Goal: Task Accomplishment & Management: Manage account settings

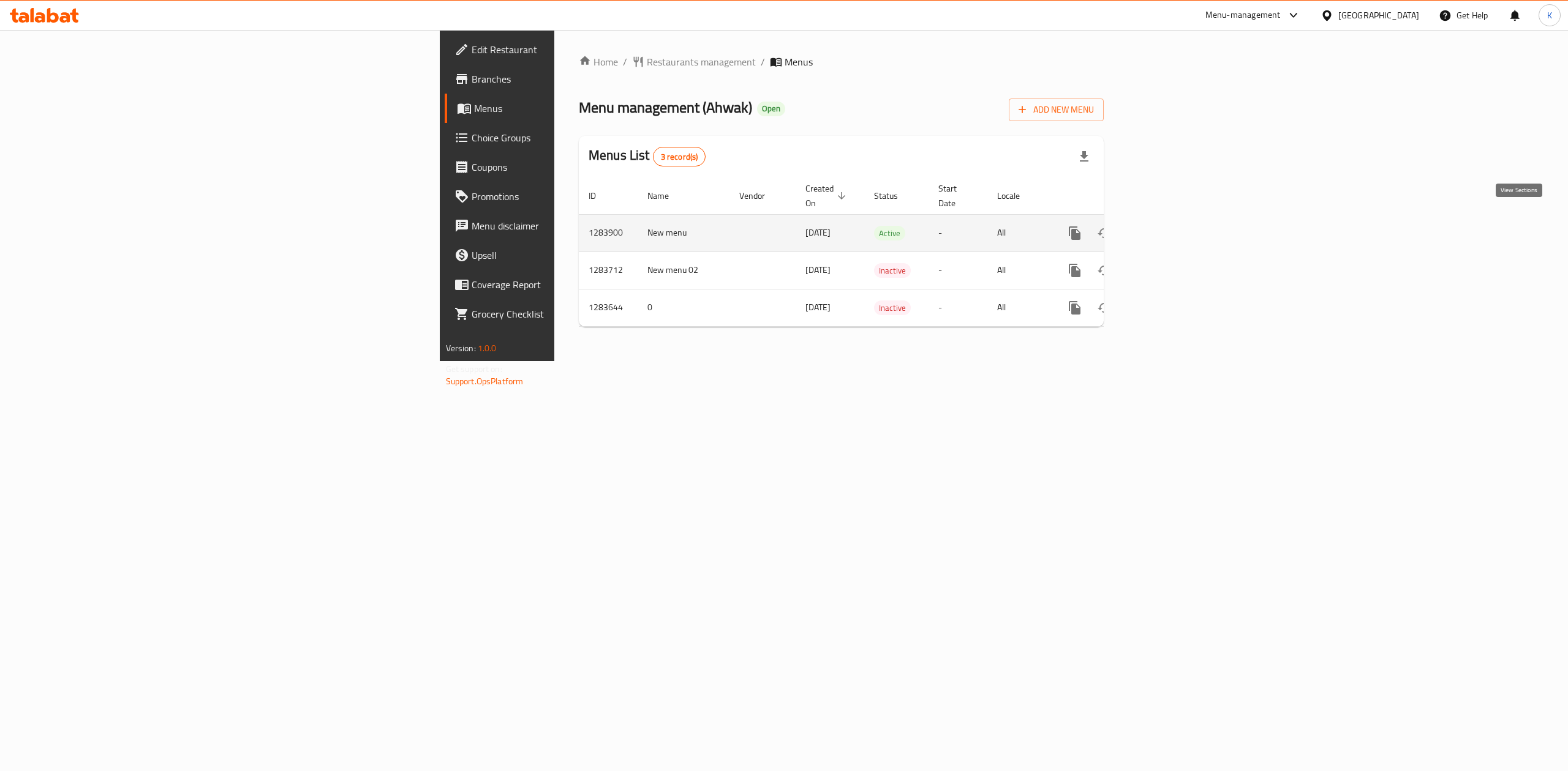
click at [1171, 226] on icon "enhanced table" at bounding box center [1163, 234] width 15 height 15
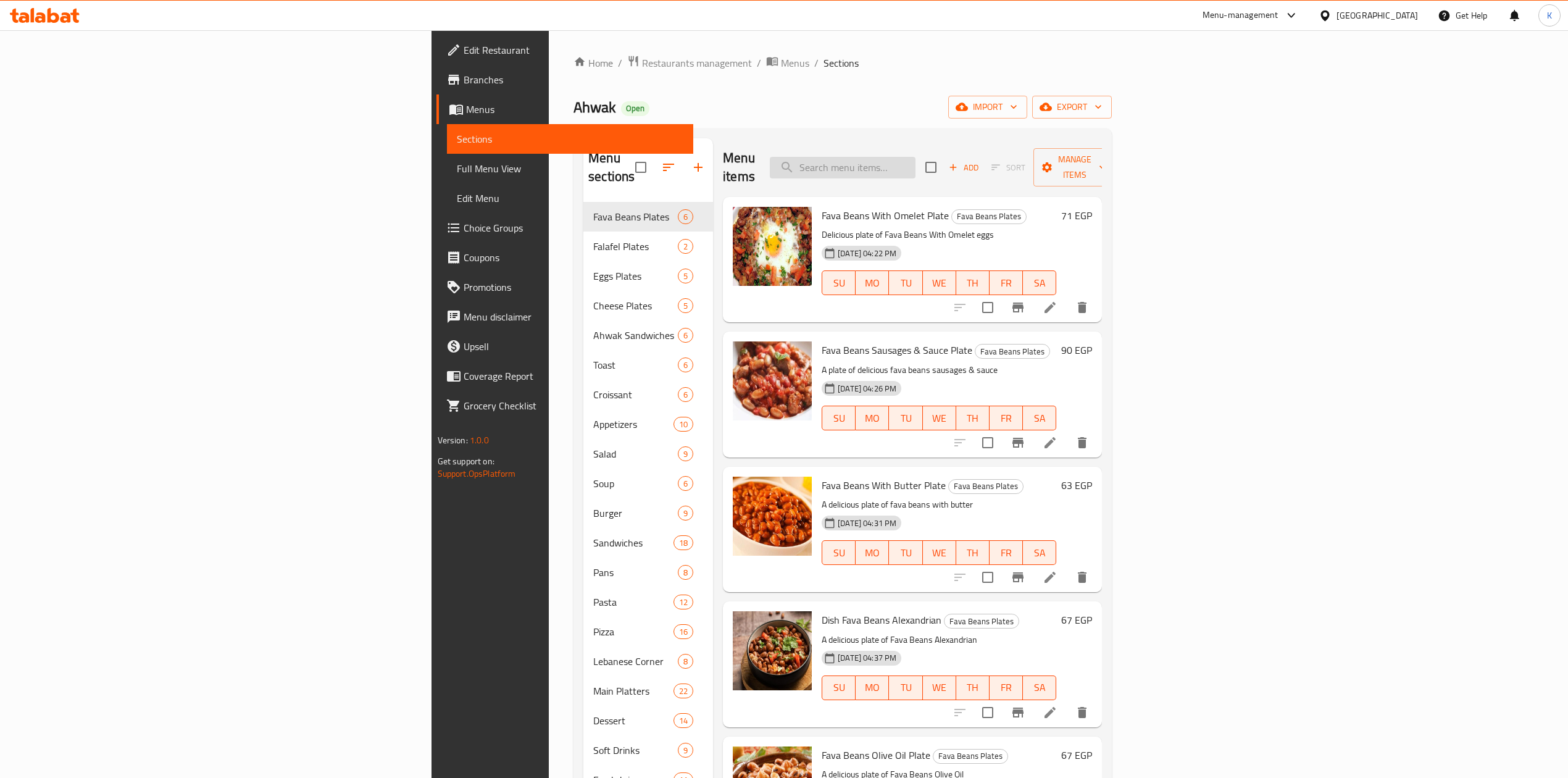
click at [916, 157] on input "search" at bounding box center [842, 168] width 146 height 22
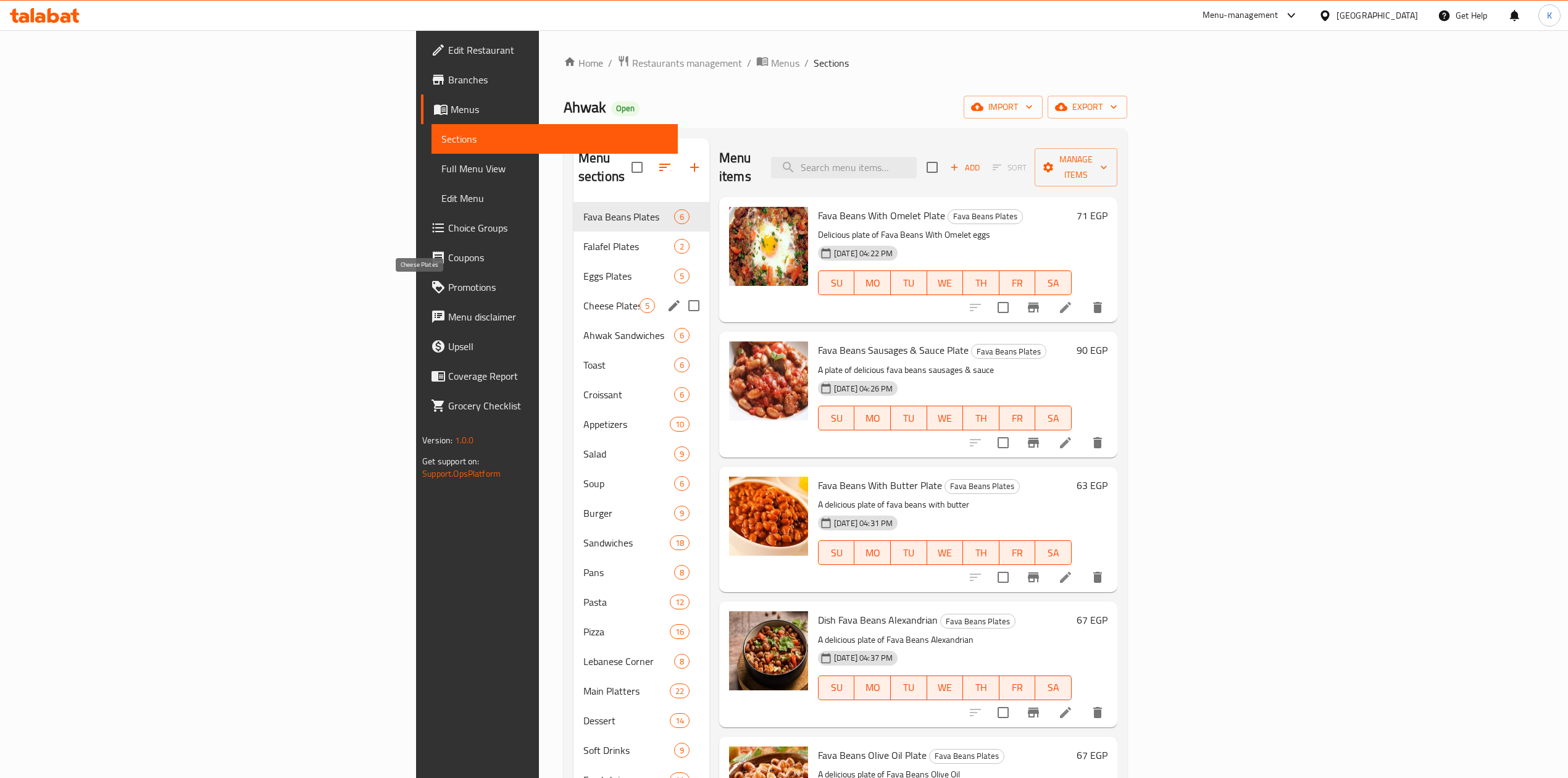
click at [583, 298] on span "Cheese Plates" at bounding box center [611, 306] width 56 height 15
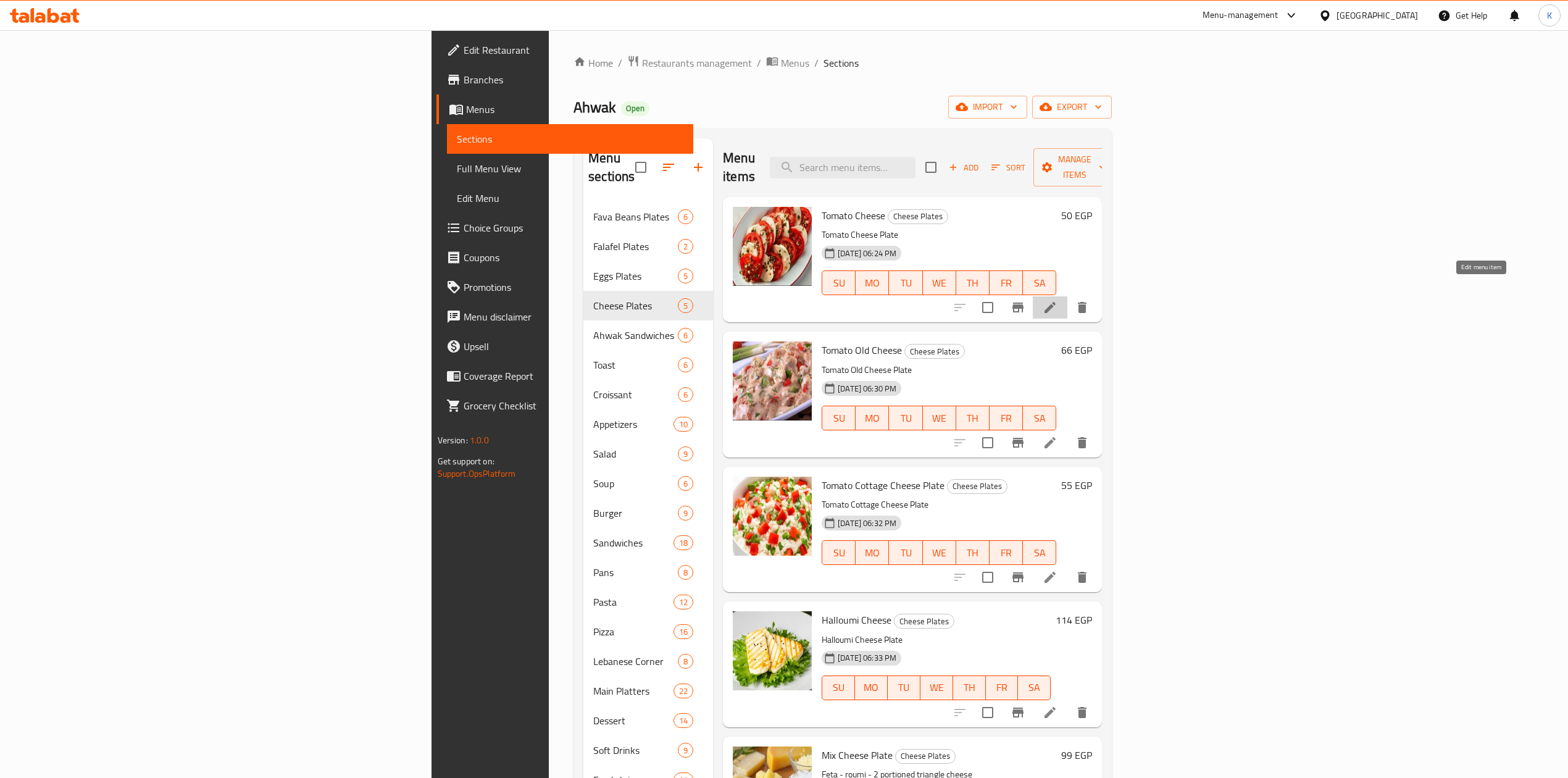
click at [1056, 302] on icon at bounding box center [1050, 307] width 11 height 11
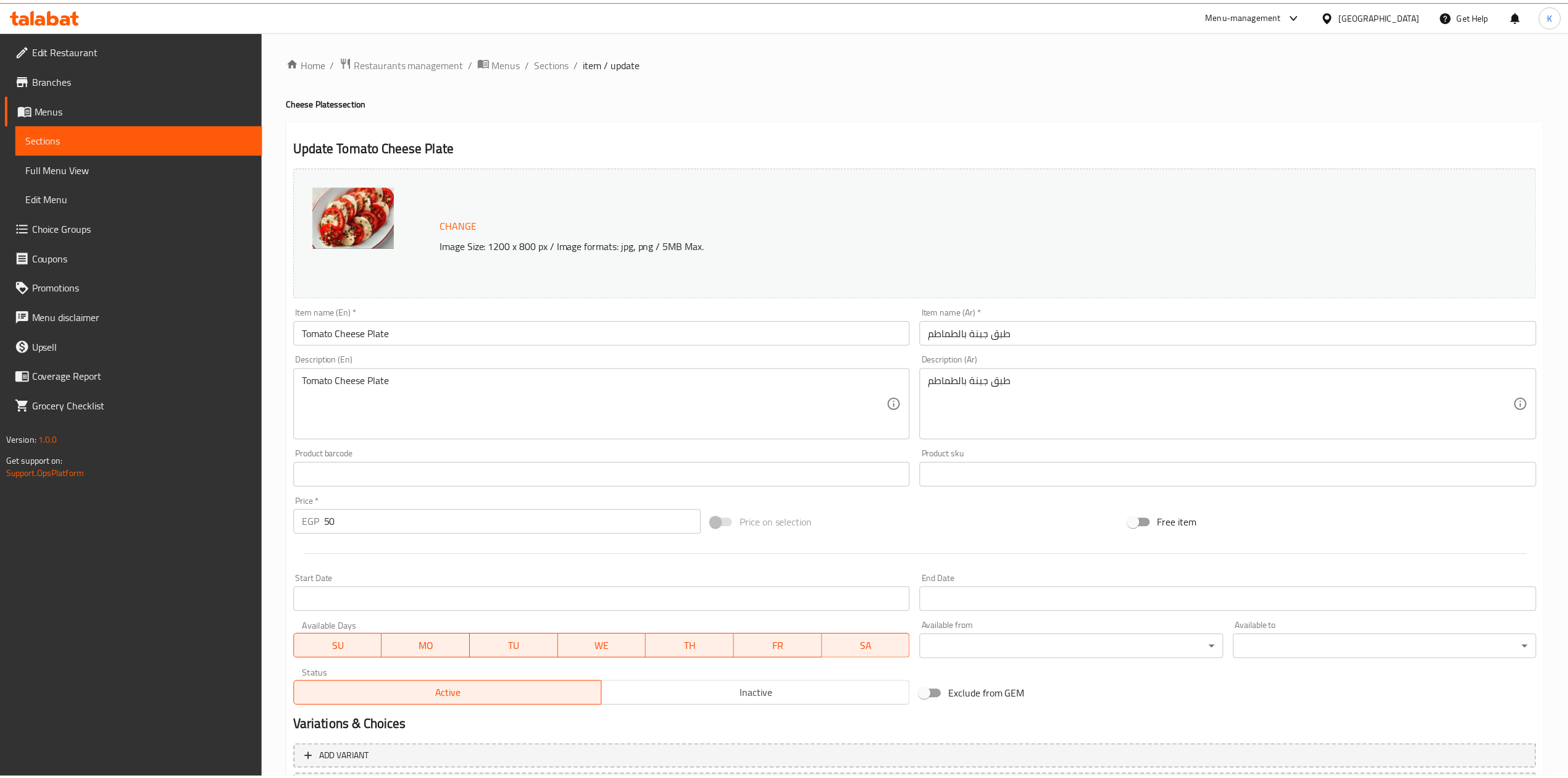
scroll to position [112, 0]
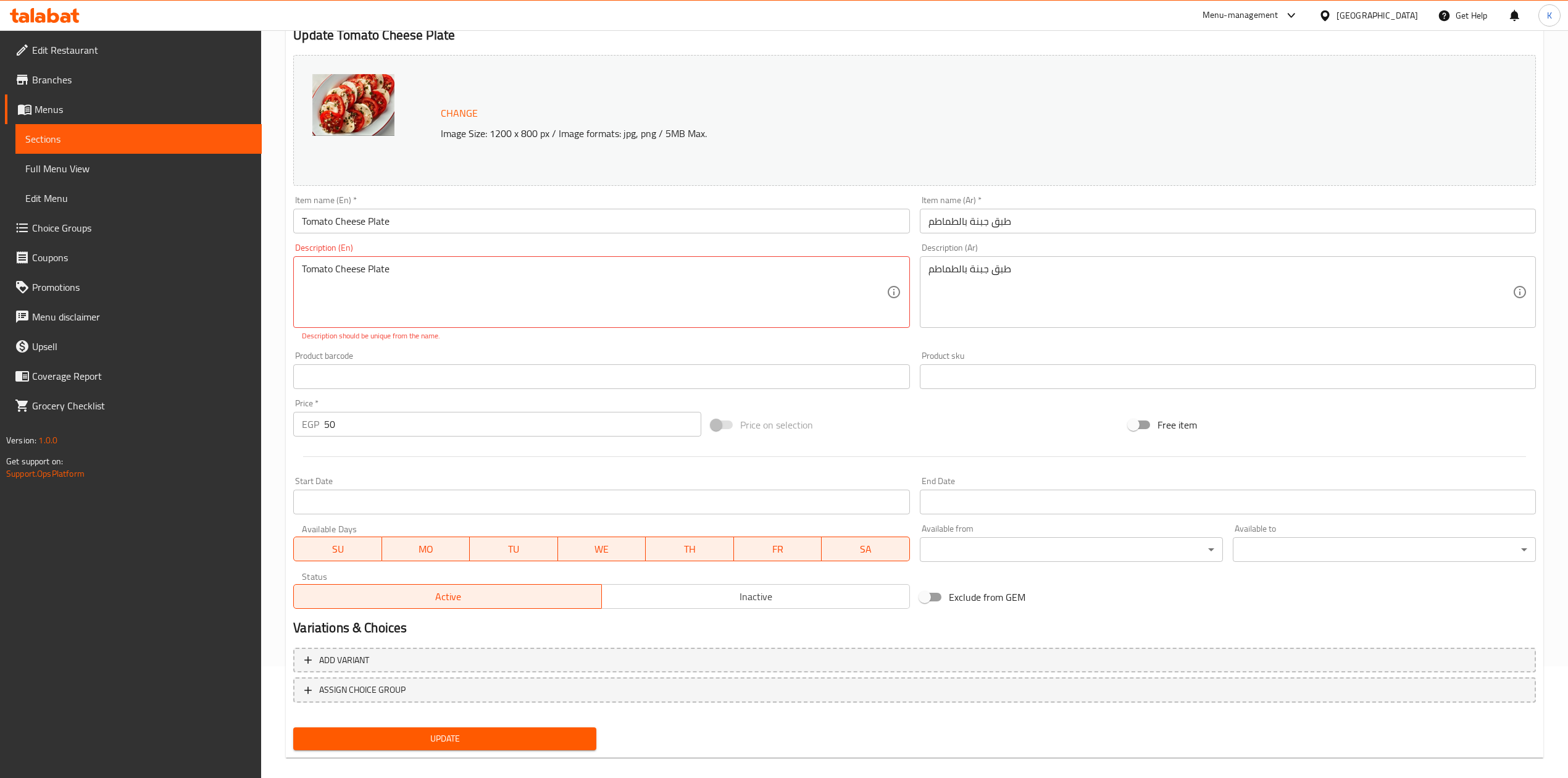
click at [346, 268] on textarea "Tomato Cheese Plate" at bounding box center [594, 293] width 584 height 59
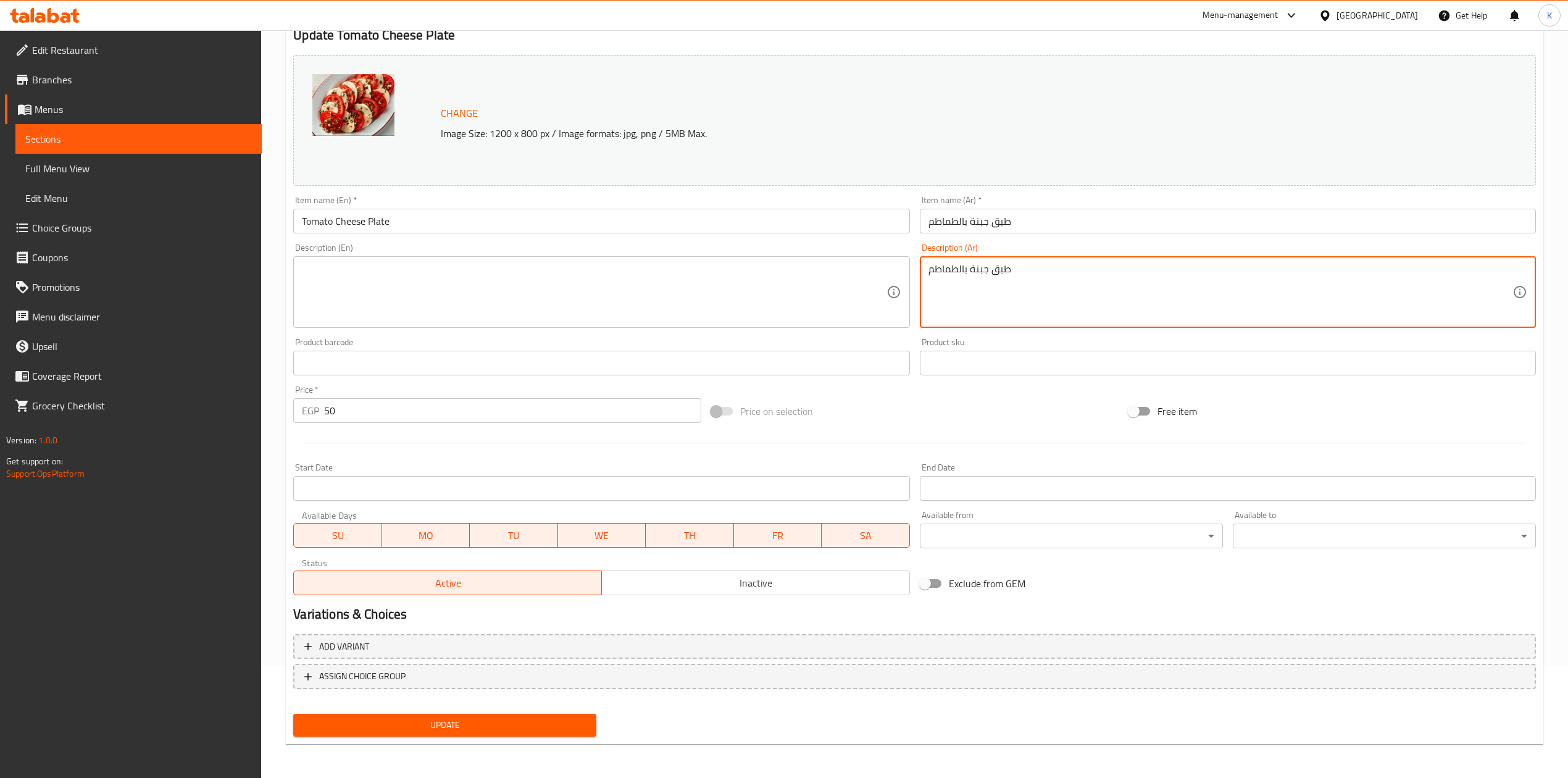
click at [983, 274] on textarea "طبق جبنة بالطماطم" at bounding box center [1220, 293] width 584 height 59
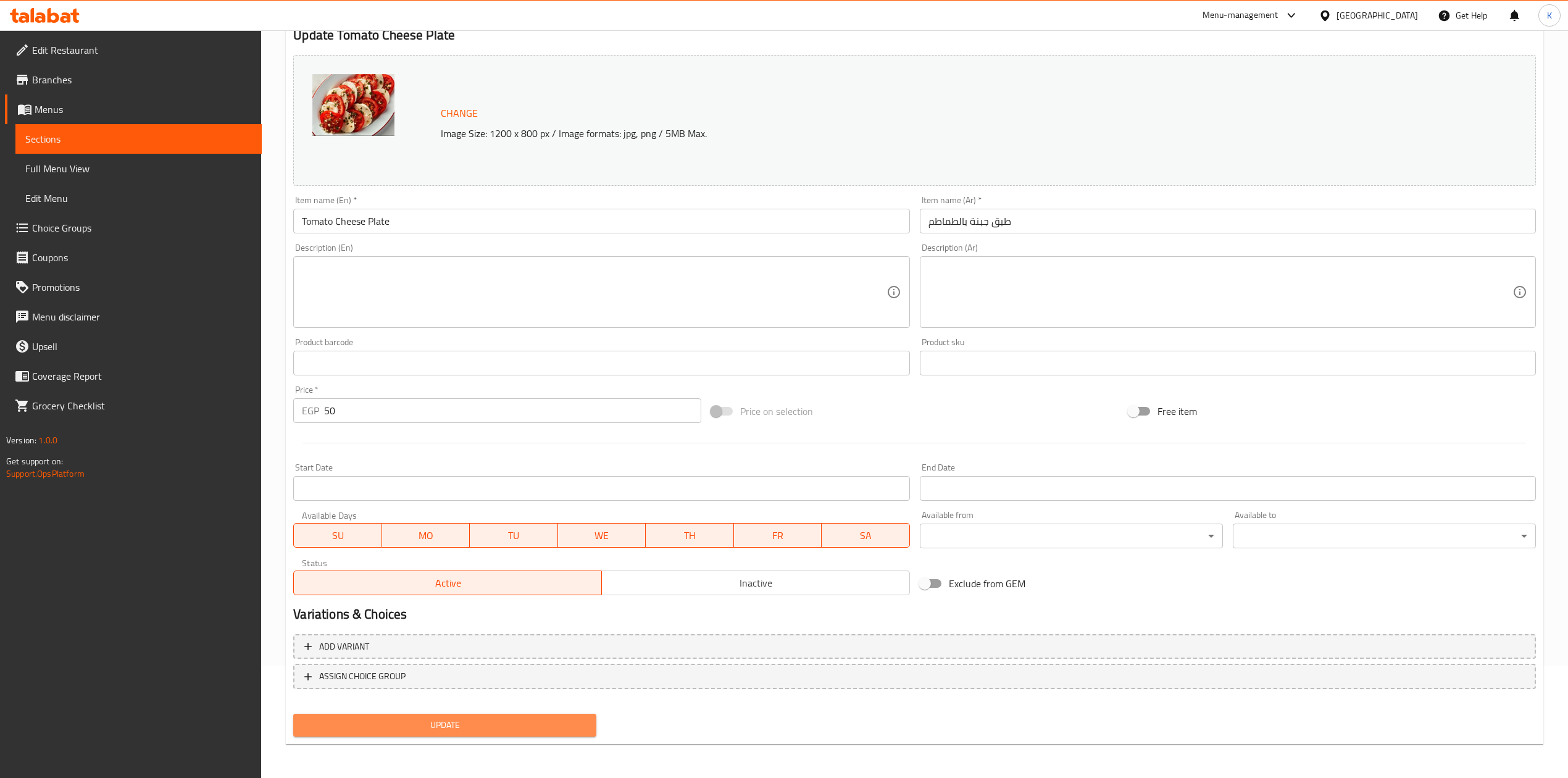
click at [507, 717] on span "Update" at bounding box center [444, 725] width 284 height 15
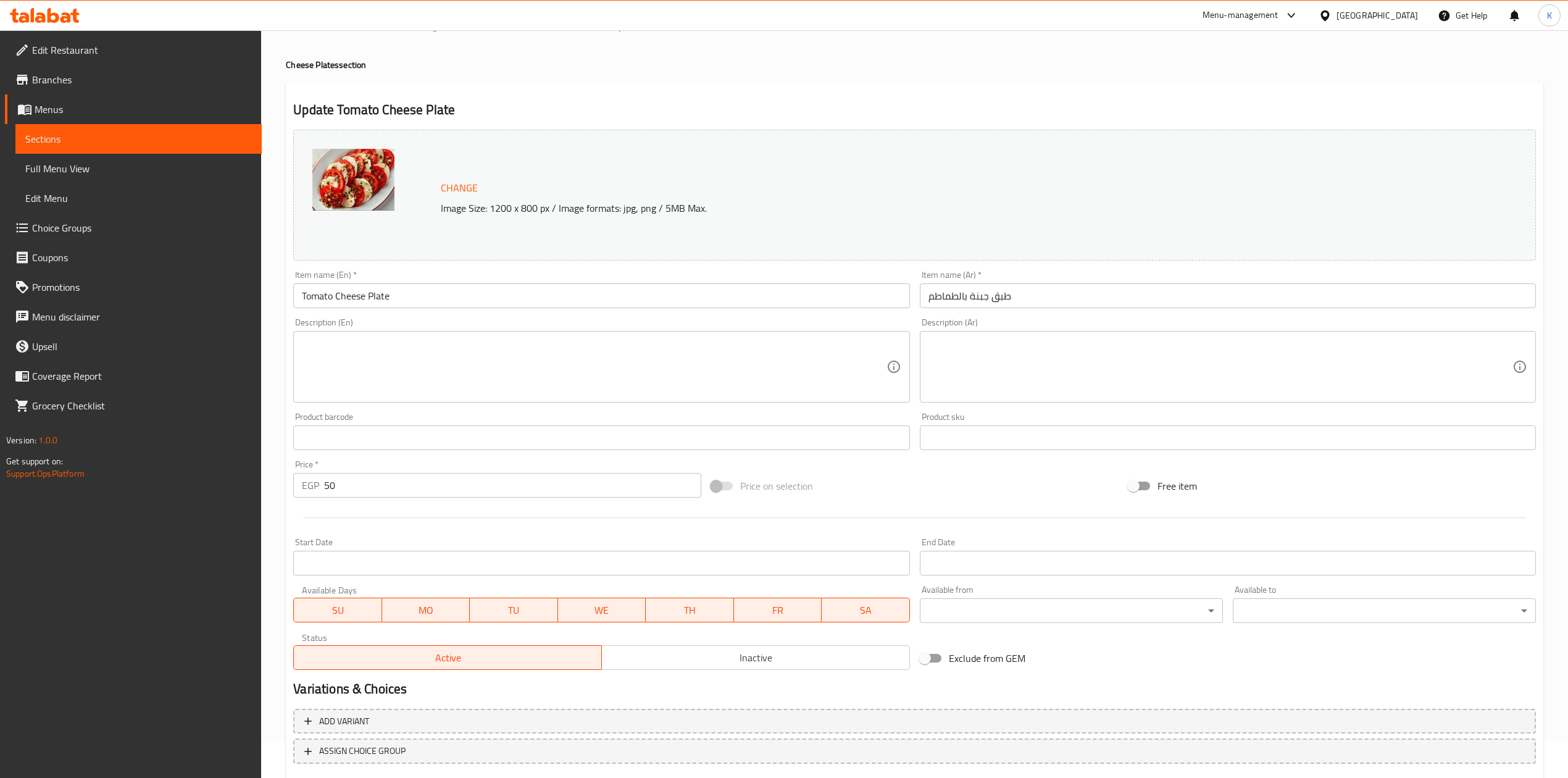
scroll to position [0, 0]
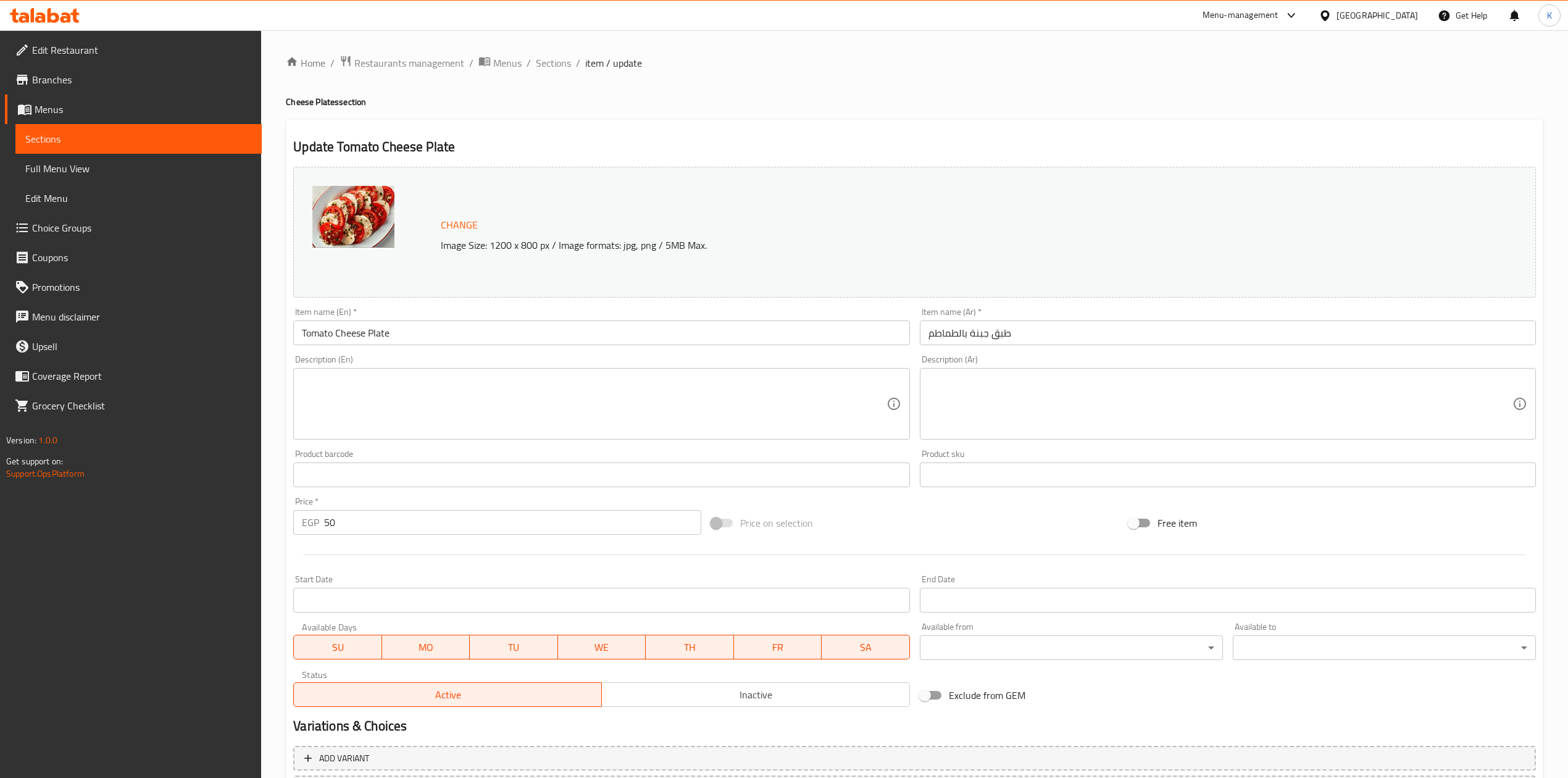
drag, startPoint x: 554, startPoint y: 64, endPoint x: 574, endPoint y: 120, distance: 59.5
click at [554, 64] on span "Sections" at bounding box center [554, 63] width 35 height 15
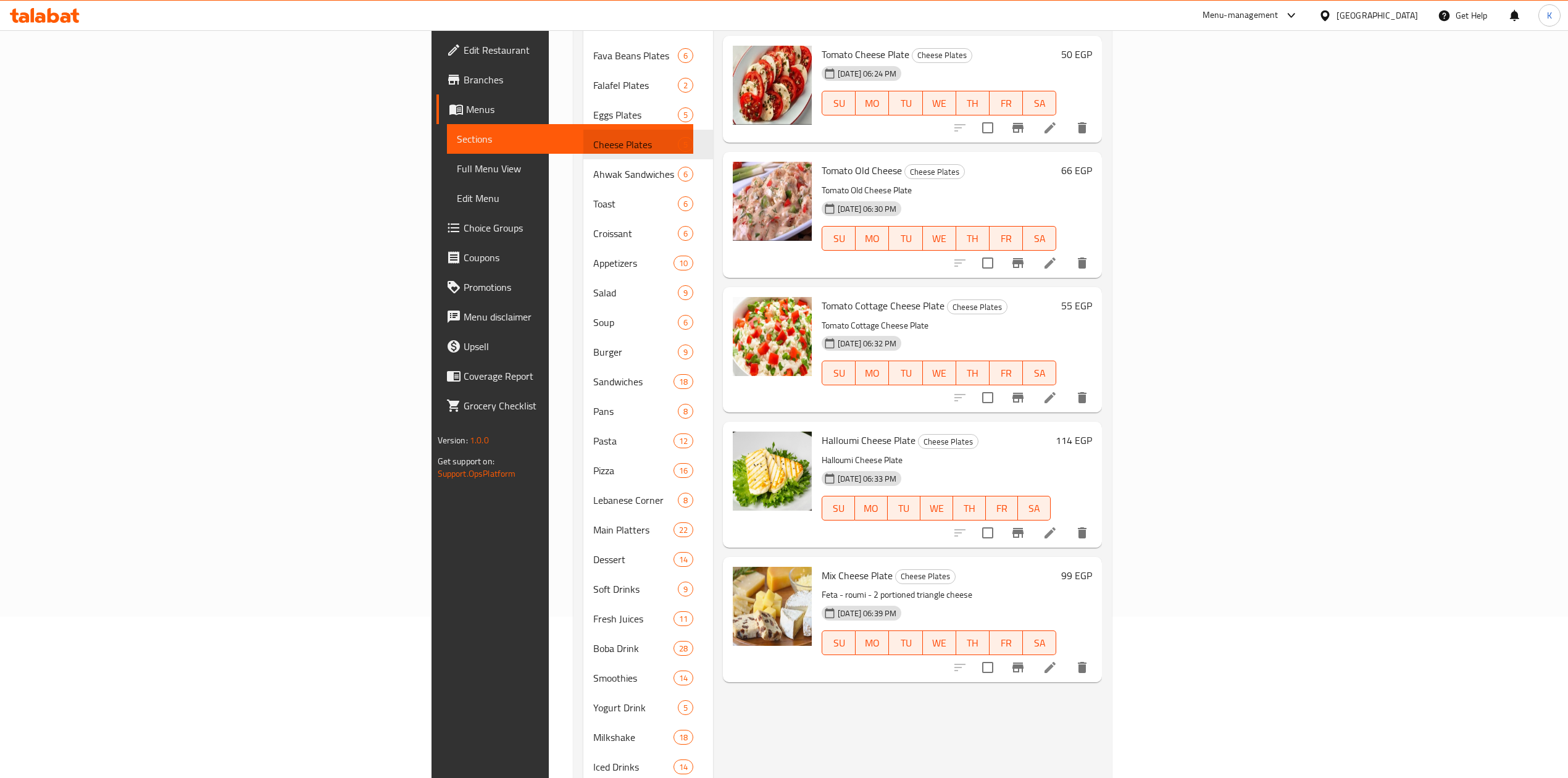
scroll to position [164, 0]
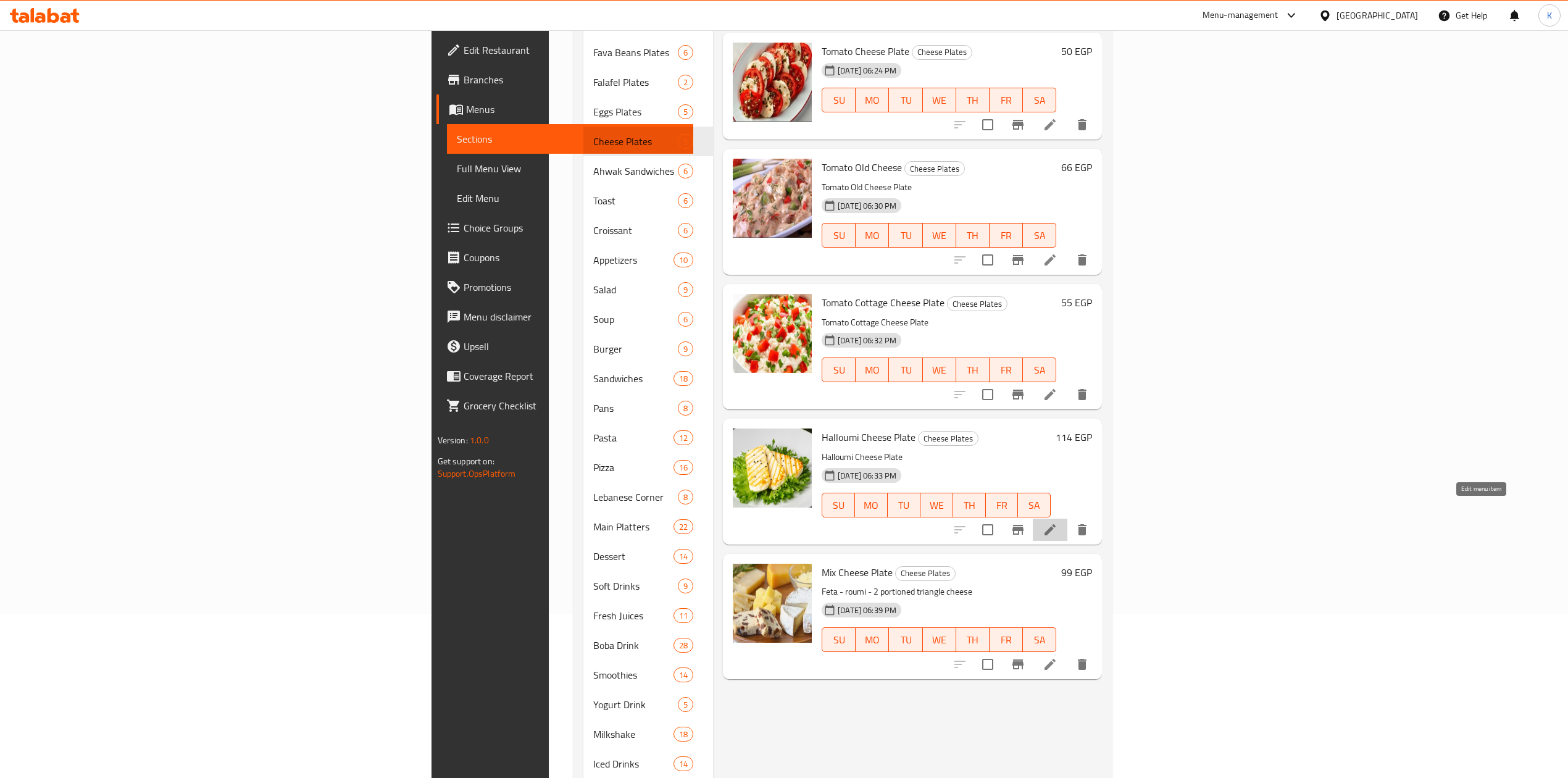
click at [1056, 525] on icon at bounding box center [1050, 530] width 11 height 11
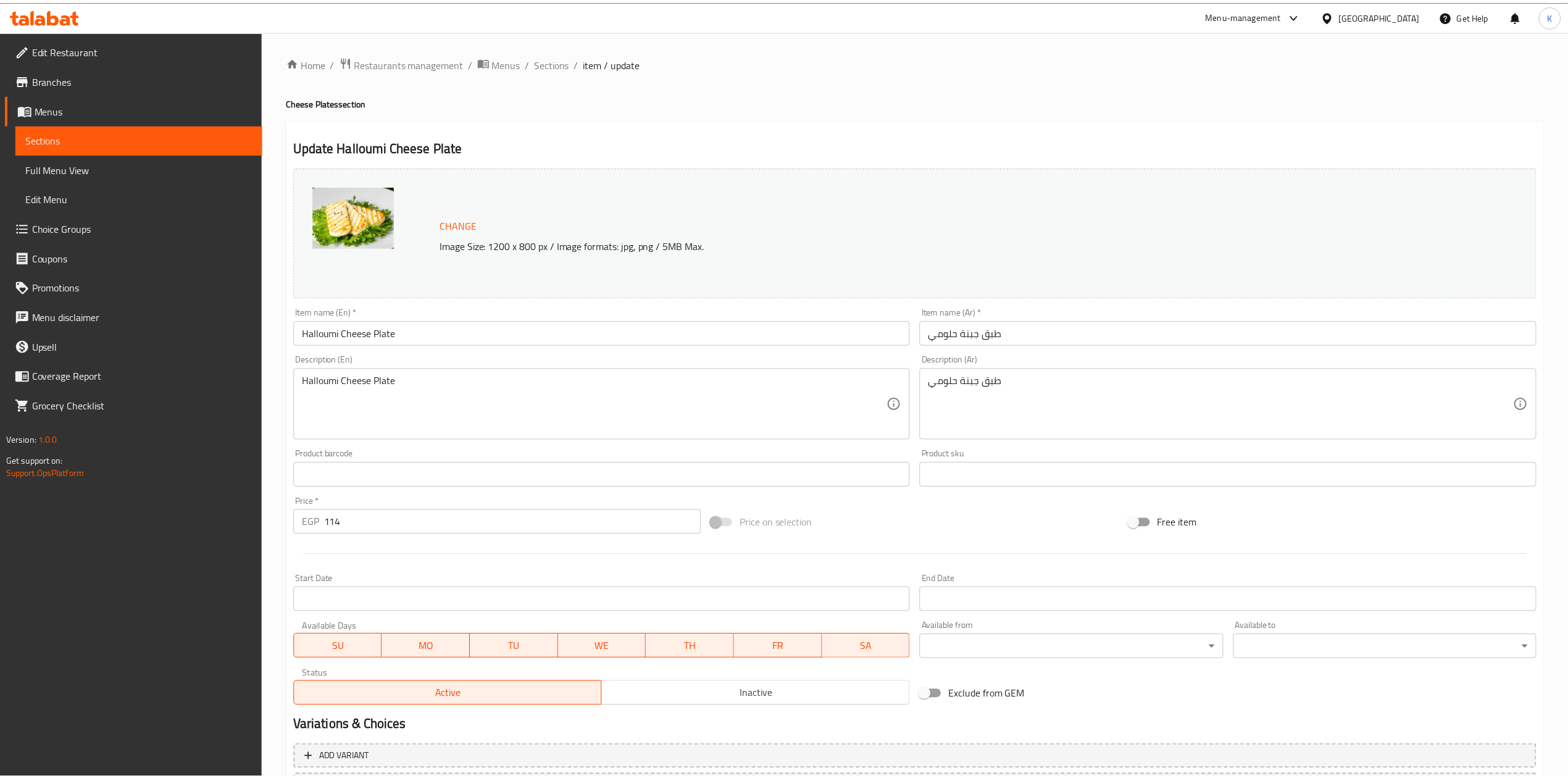
scroll to position [112, 0]
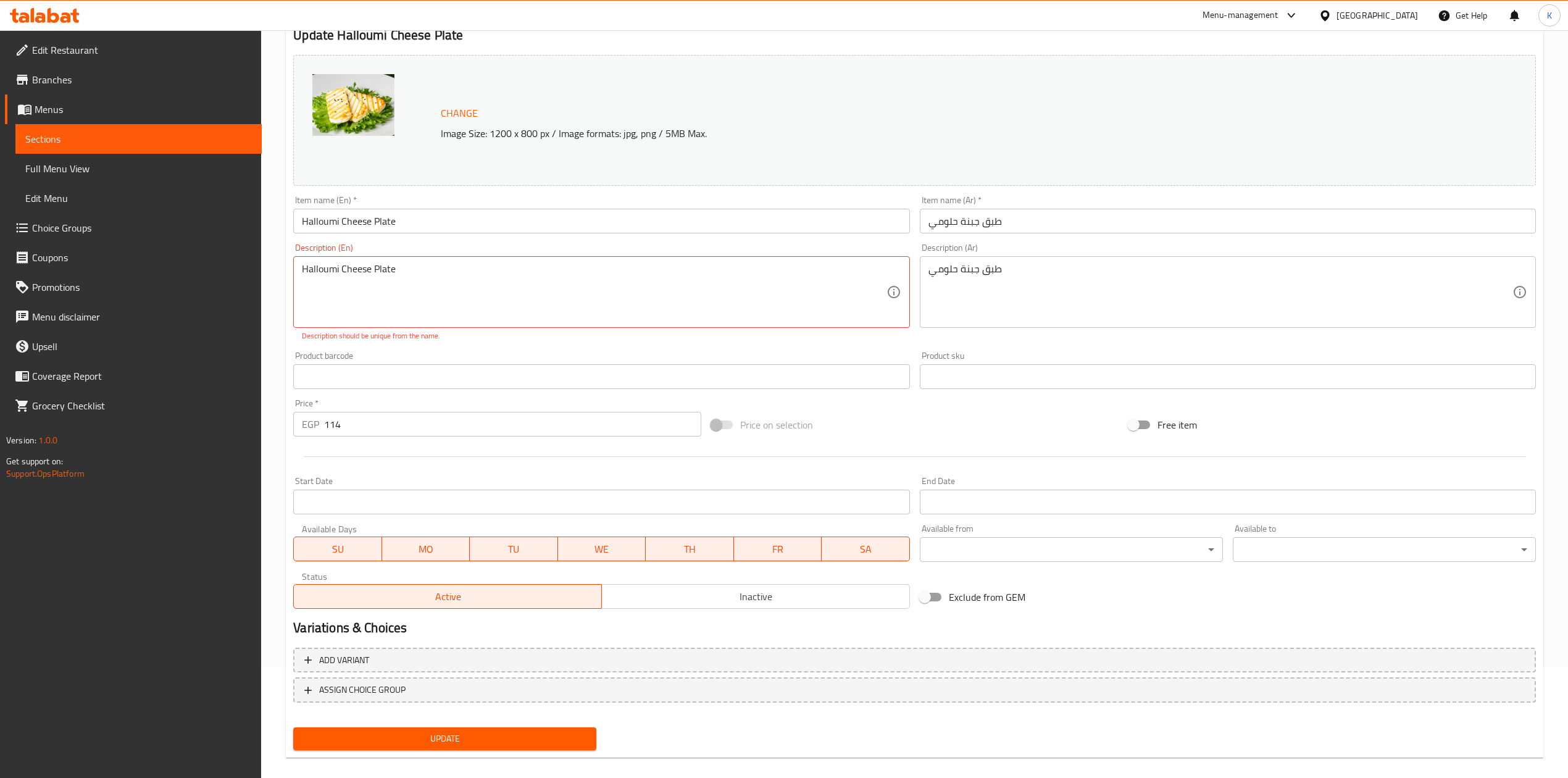
click at [346, 282] on textarea "Halloumi Cheese Plate" at bounding box center [594, 293] width 584 height 59
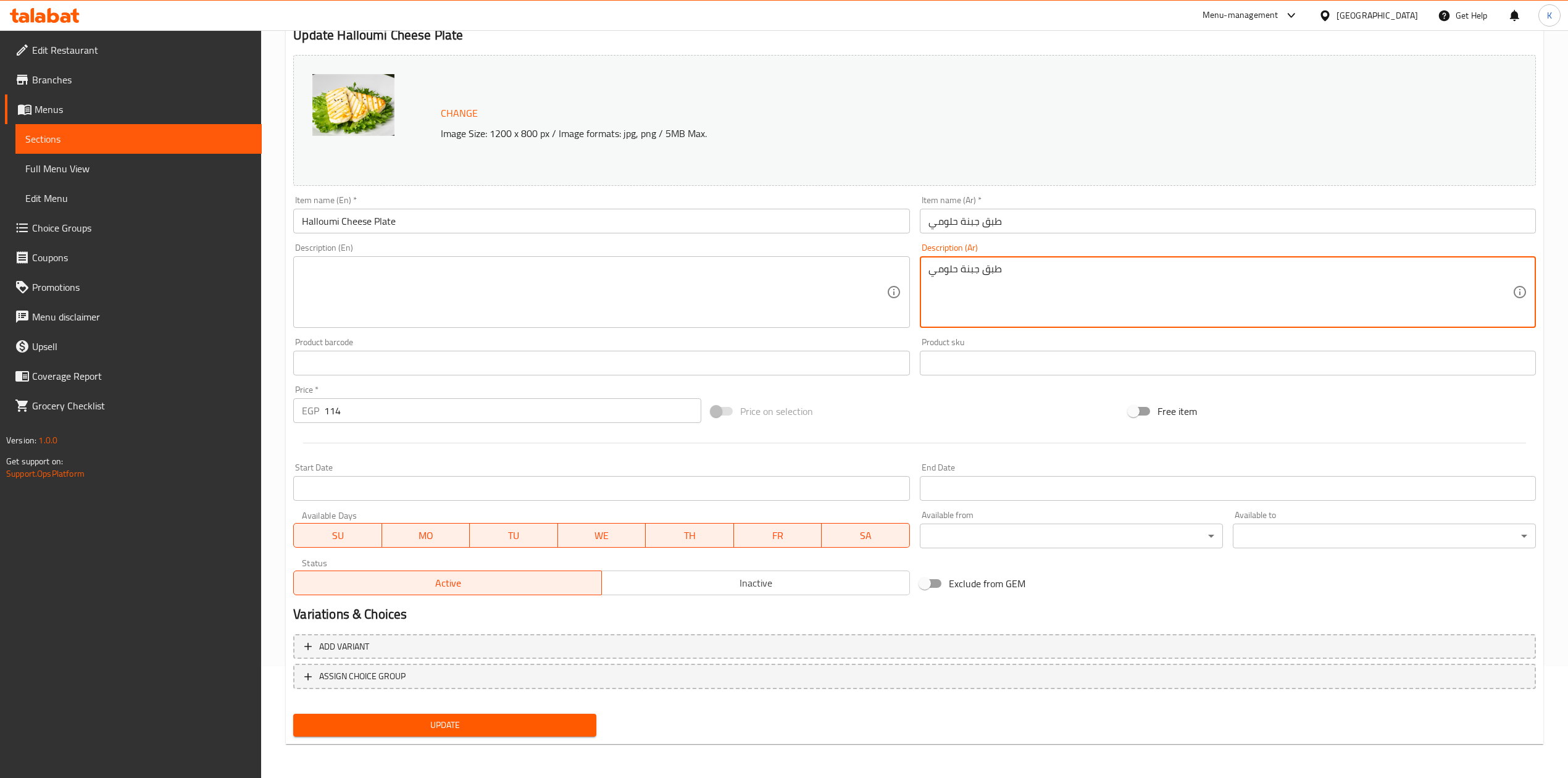
click at [972, 293] on textarea "طبق جبنة حلومي" at bounding box center [1220, 293] width 584 height 59
drag, startPoint x: 490, startPoint y: 727, endPoint x: 748, endPoint y: 714, distance: 258.3
click at [499, 729] on span "Update" at bounding box center [444, 725] width 284 height 15
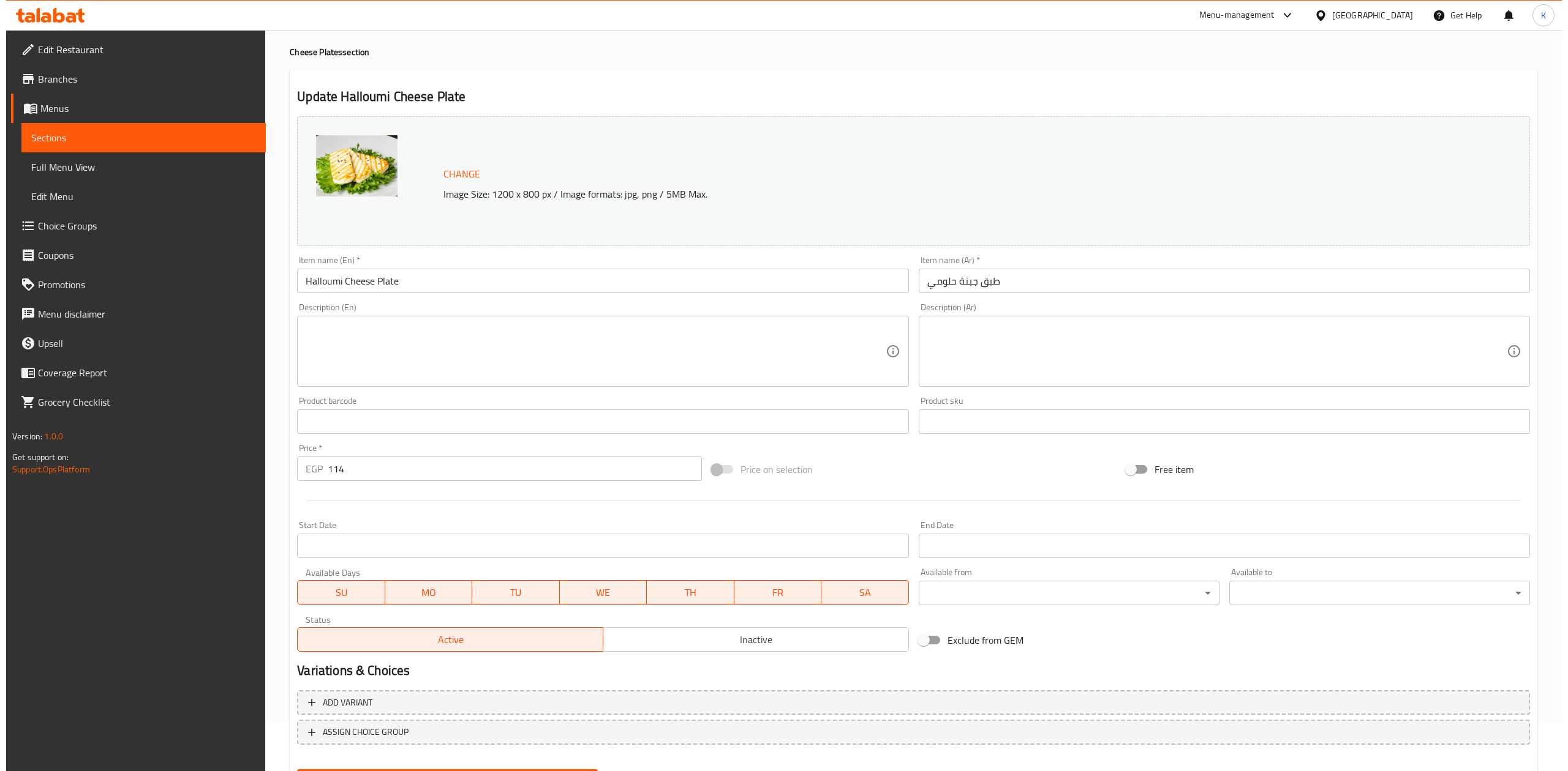
scroll to position [0, 0]
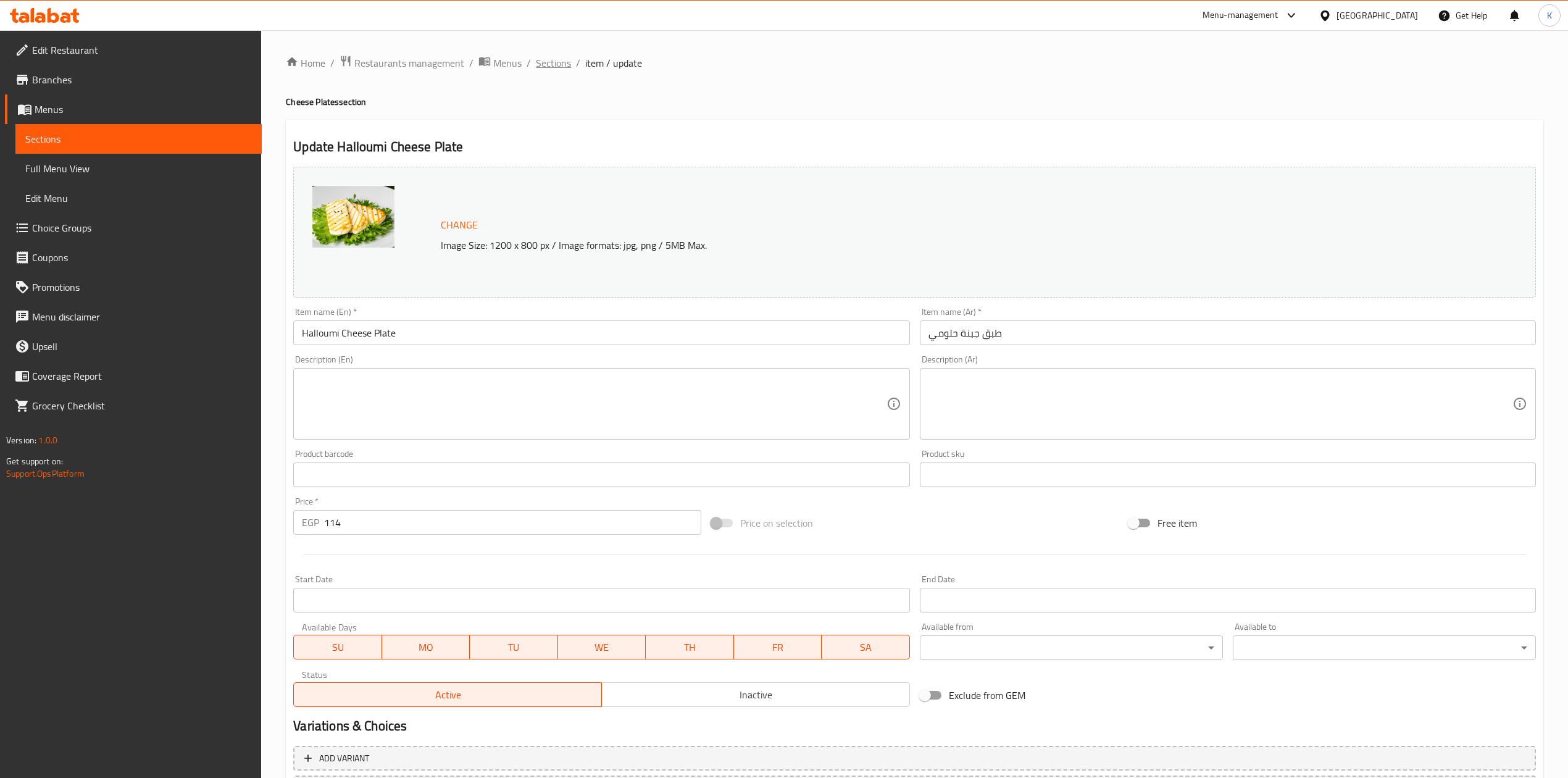
click at [555, 58] on span "Sections" at bounding box center [554, 63] width 35 height 15
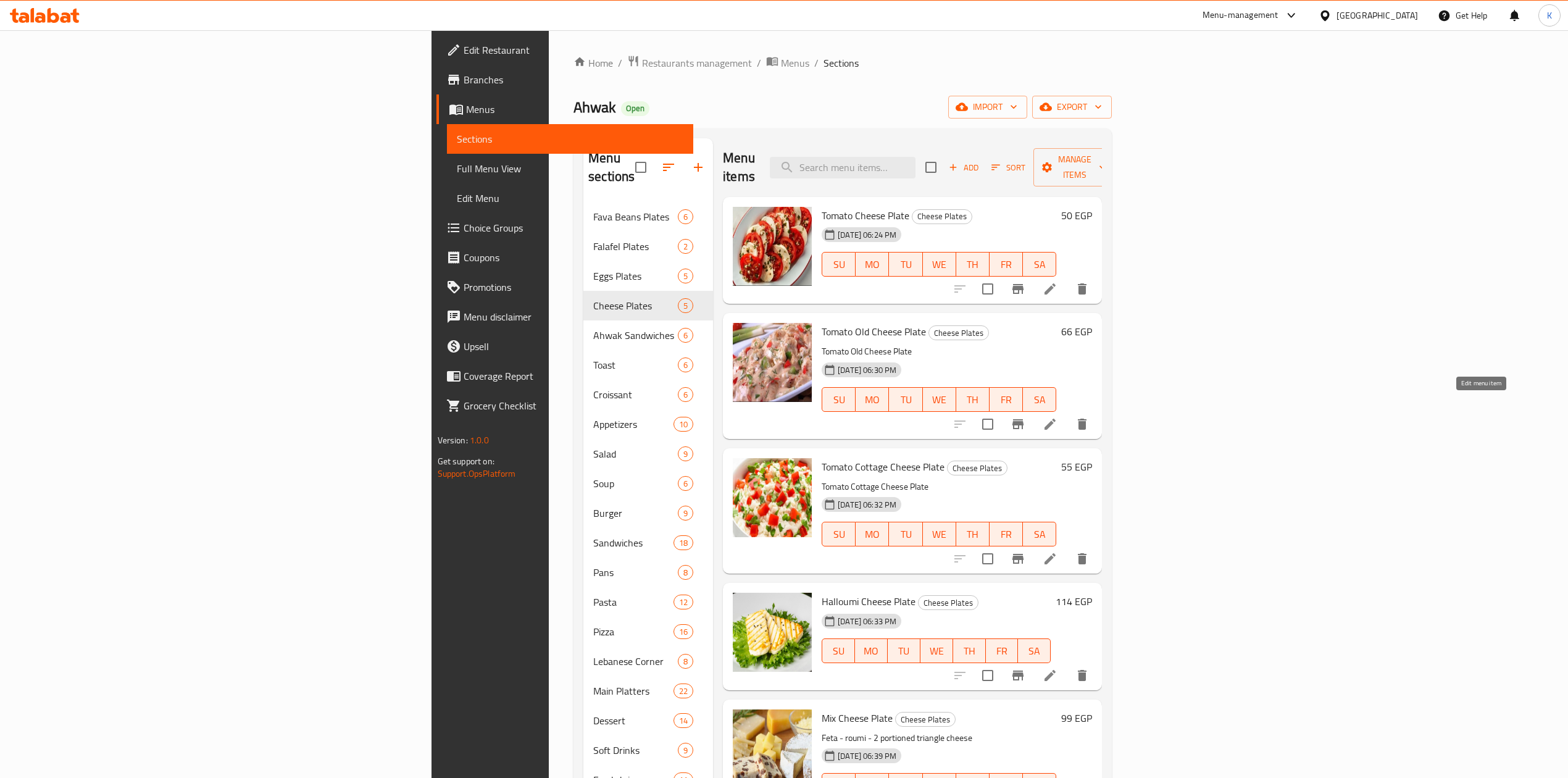
click at [1058, 417] on icon at bounding box center [1050, 424] width 15 height 15
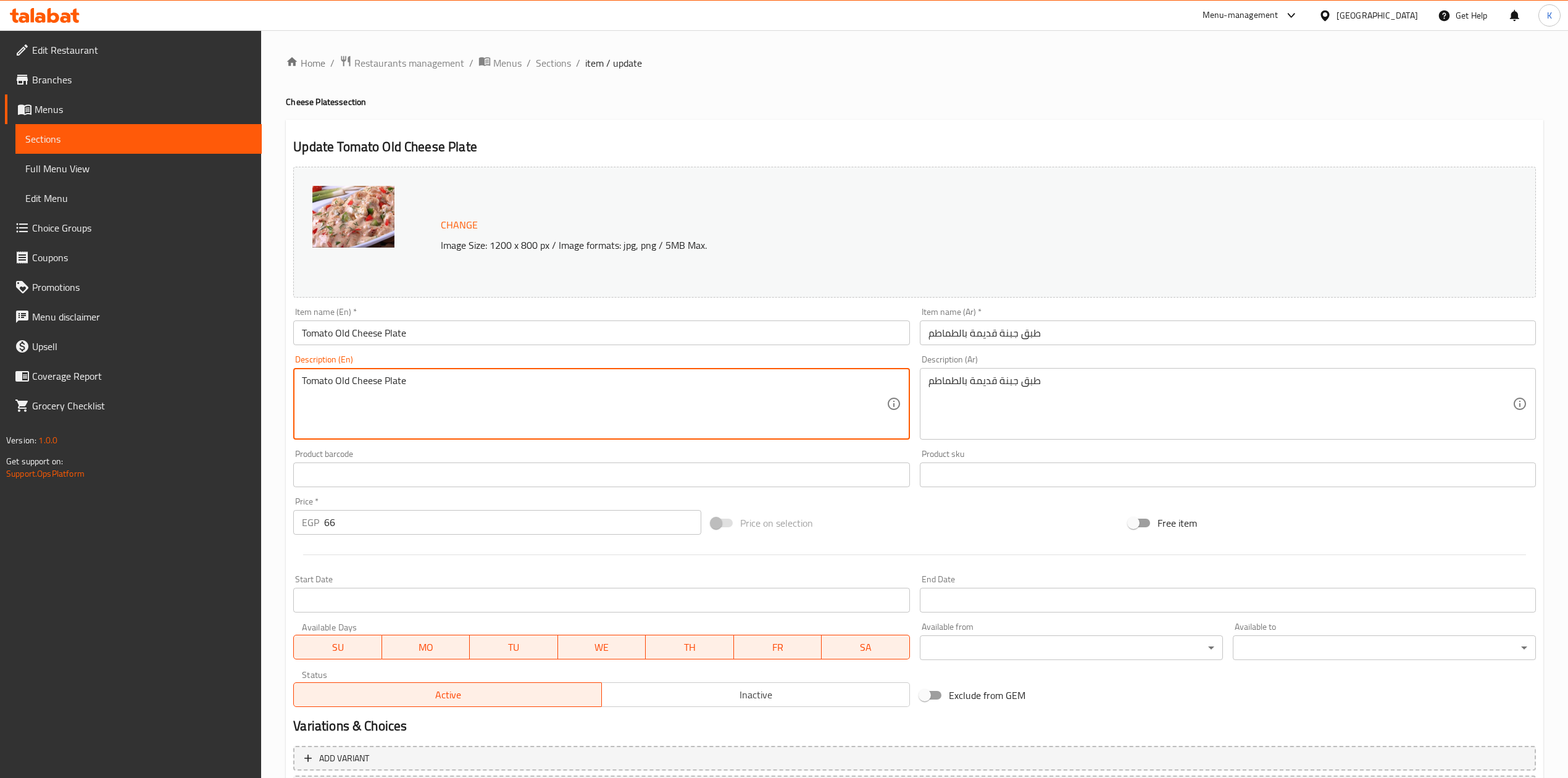
click at [371, 381] on textarea "Tomato Old Cheese Plate" at bounding box center [594, 404] width 584 height 59
click at [497, 396] on textarea "Tomato Old Cheese Plate" at bounding box center [594, 404] width 584 height 59
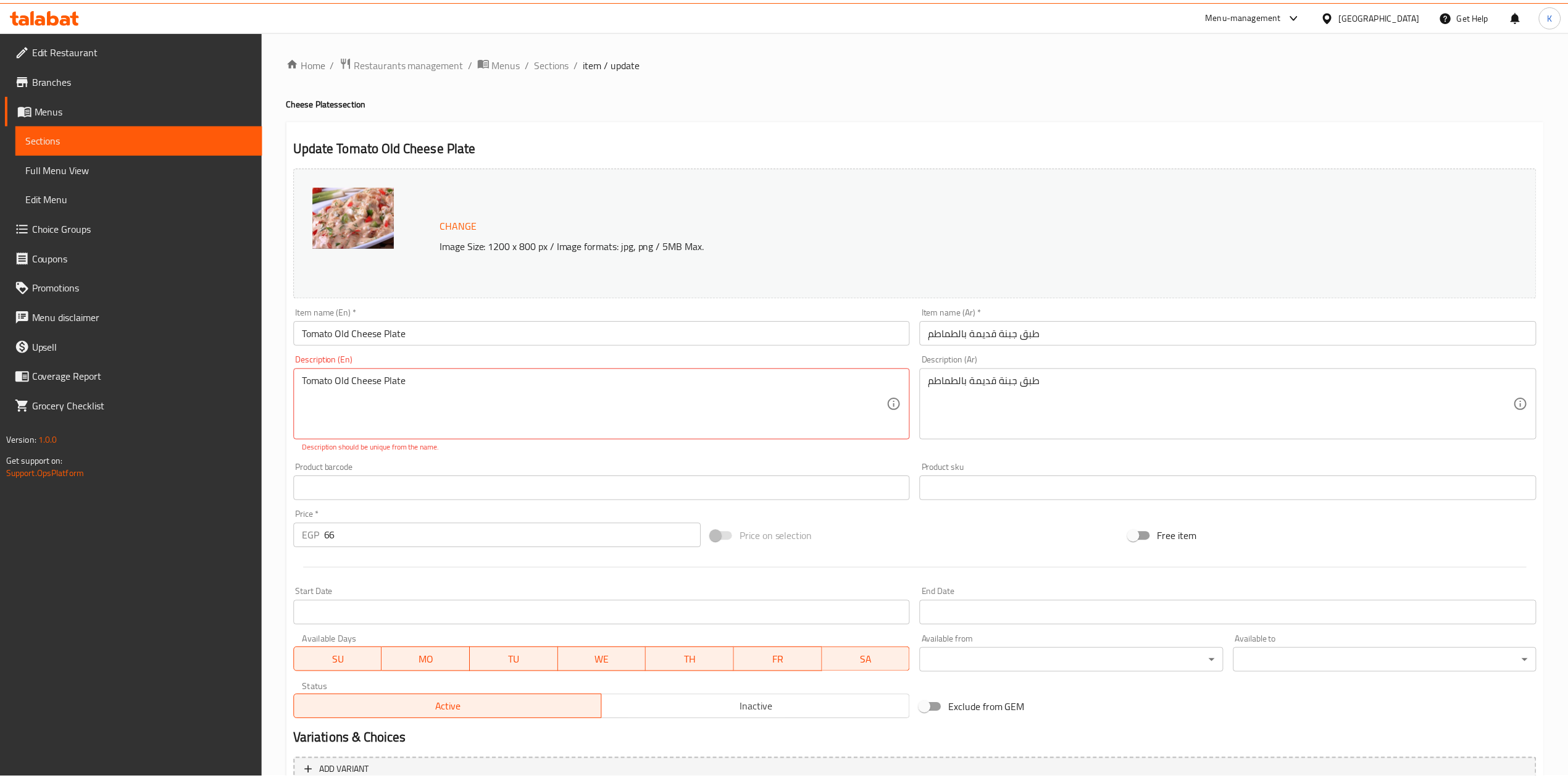
scroll to position [125, 0]
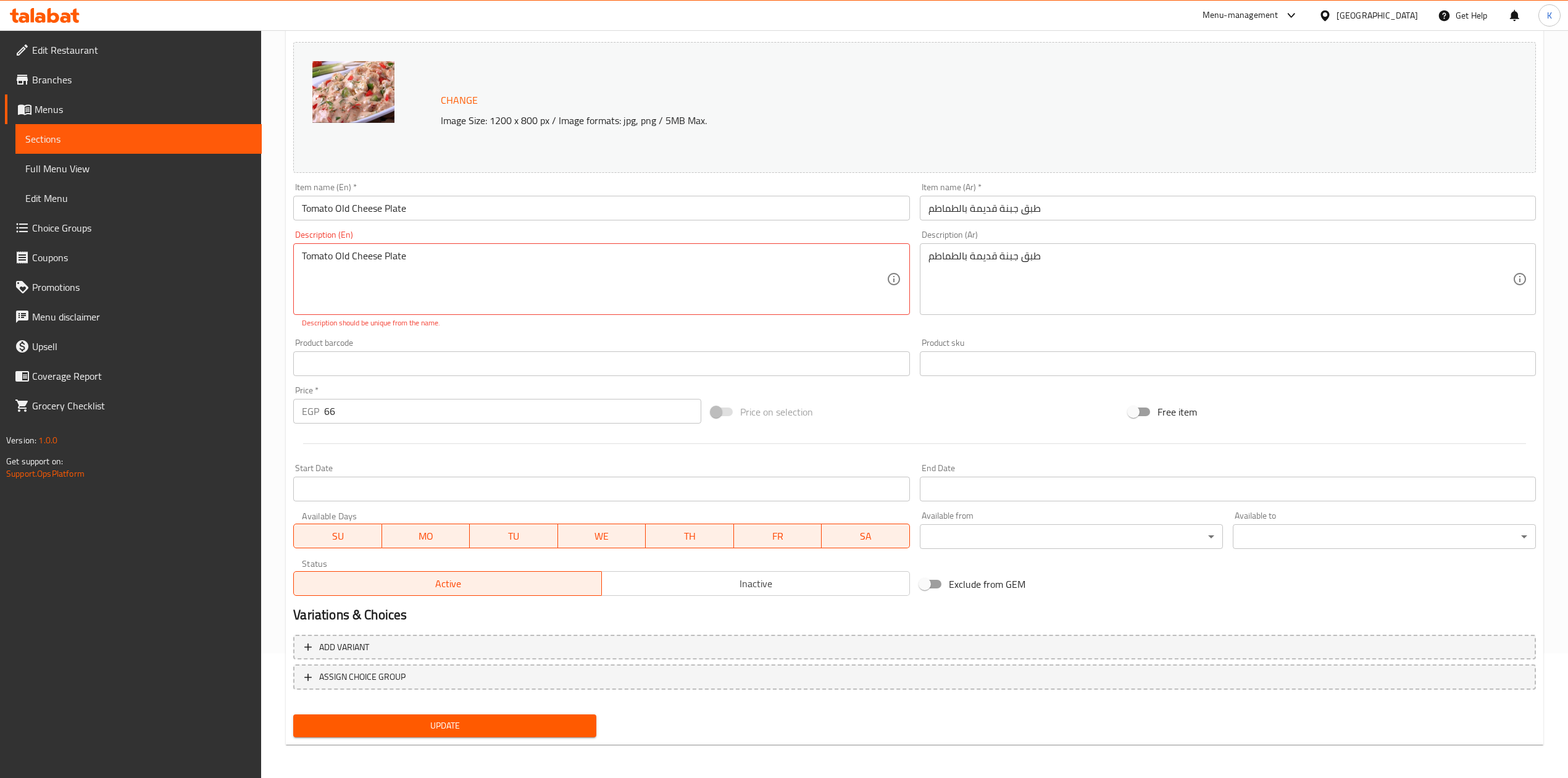
click at [360, 250] on textarea "Tomato Old Cheese Plate" at bounding box center [594, 280] width 584 height 59
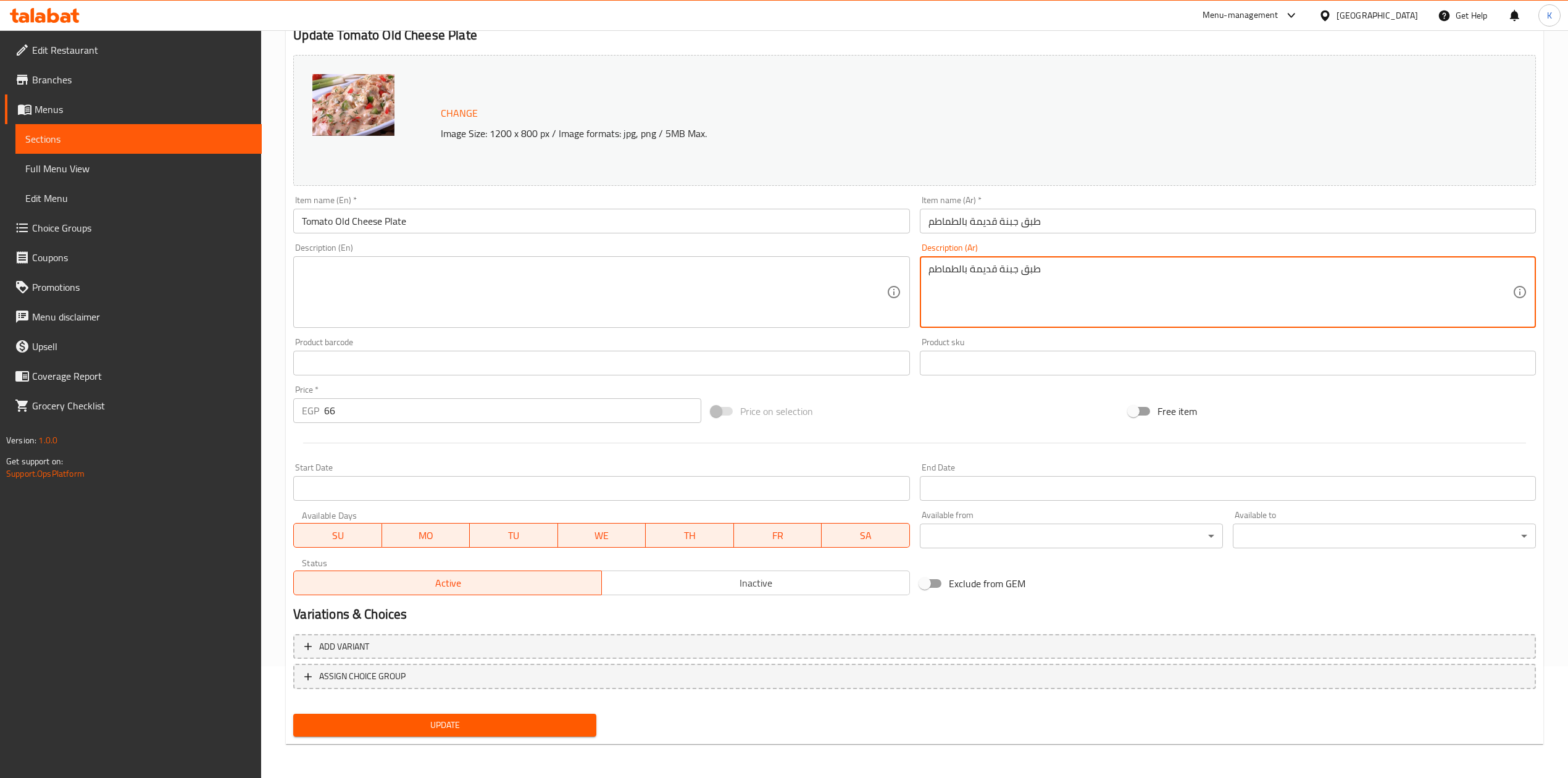
click at [1029, 250] on div "Description (Ar) طبق جبنة قديمة بالطماطم Description (Ar)" at bounding box center [1228, 285] width 616 height 85
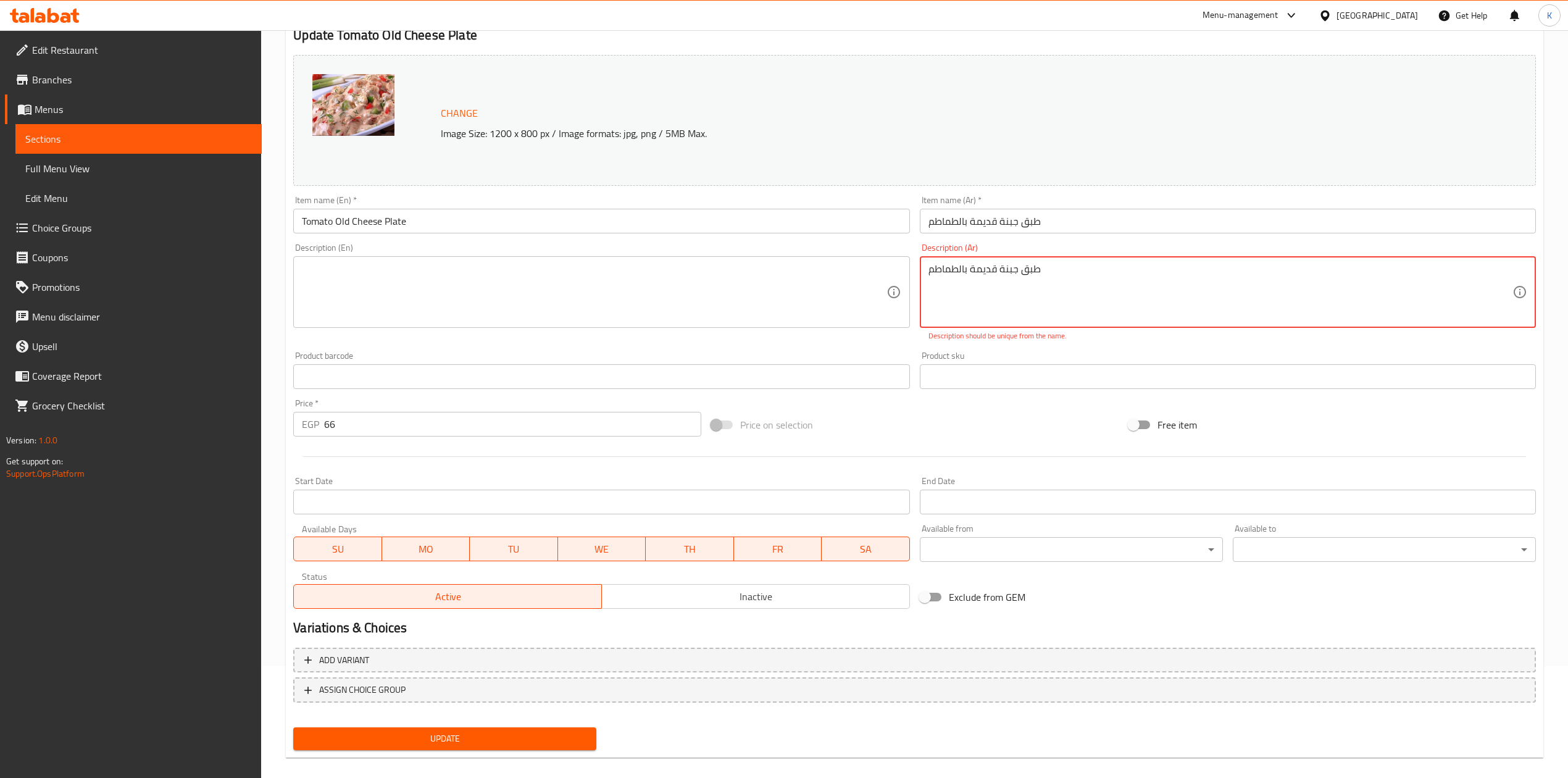
click at [1021, 264] on textarea "طبق جبنة قديمة بالطماطم" at bounding box center [1220, 293] width 584 height 59
click at [526, 733] on button "Update" at bounding box center [444, 738] width 303 height 23
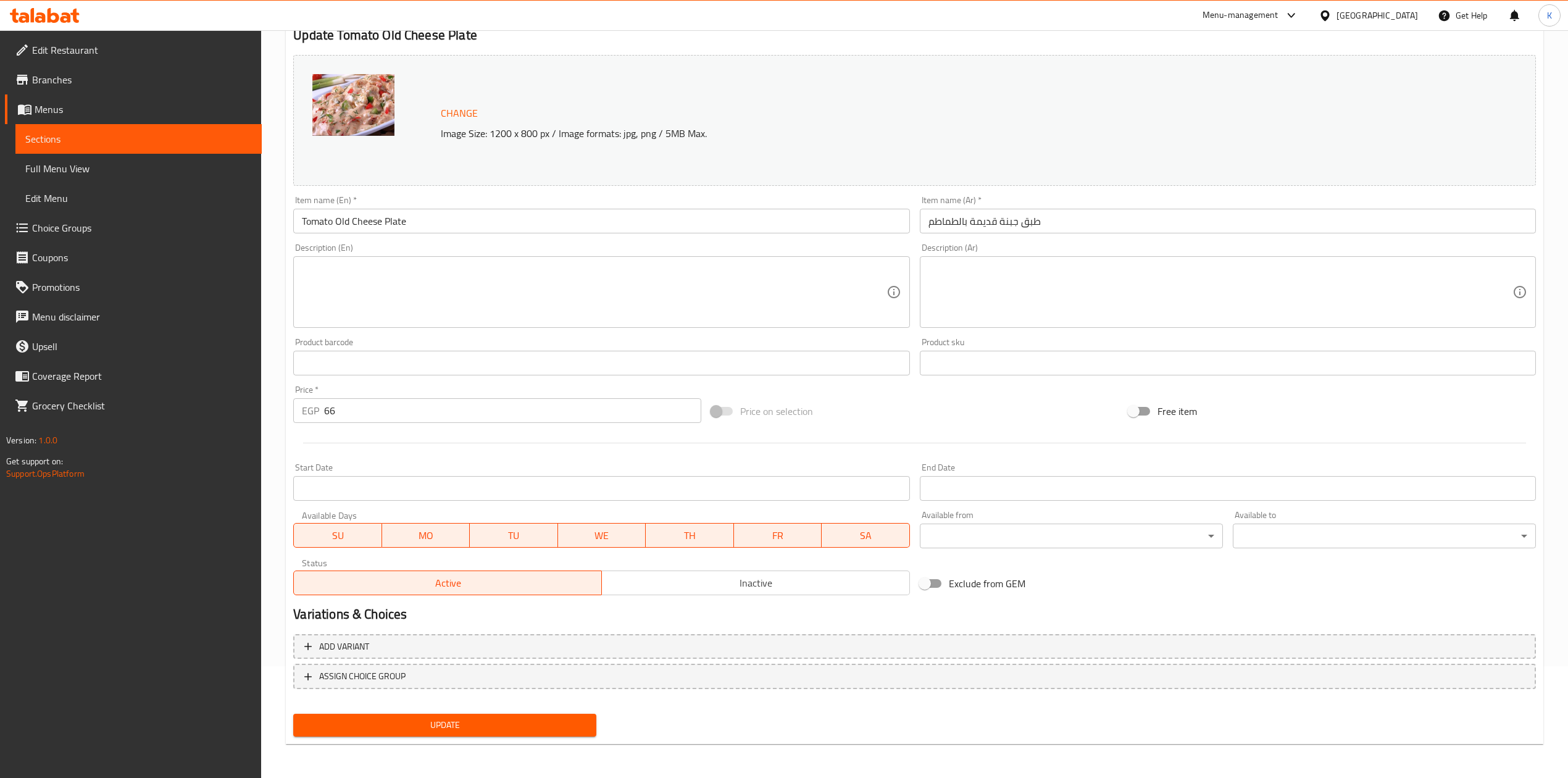
click at [67, 22] on icon at bounding box center [66, 18] width 10 height 10
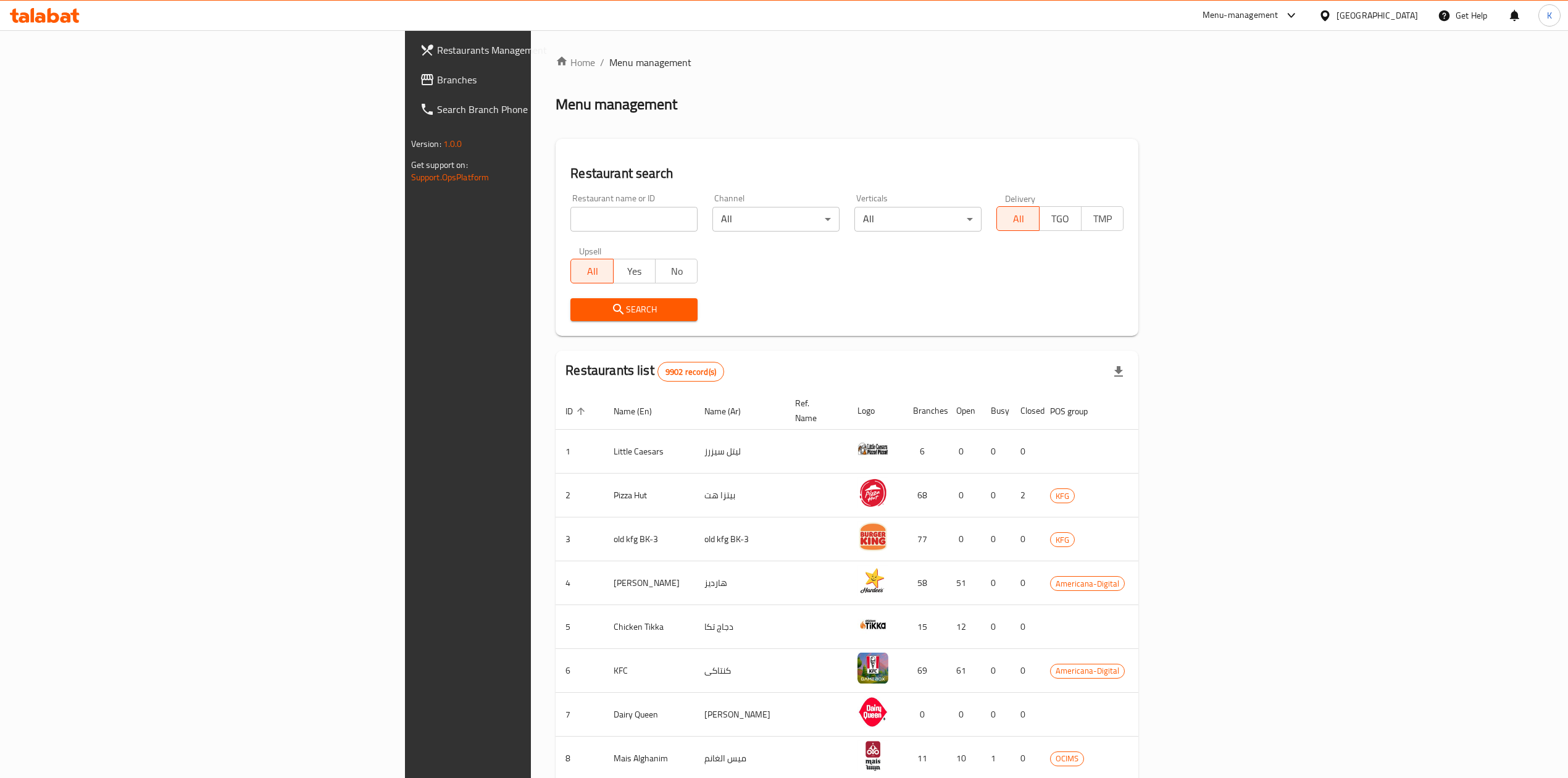
click at [437, 82] on span "Branches" at bounding box center [546, 80] width 220 height 15
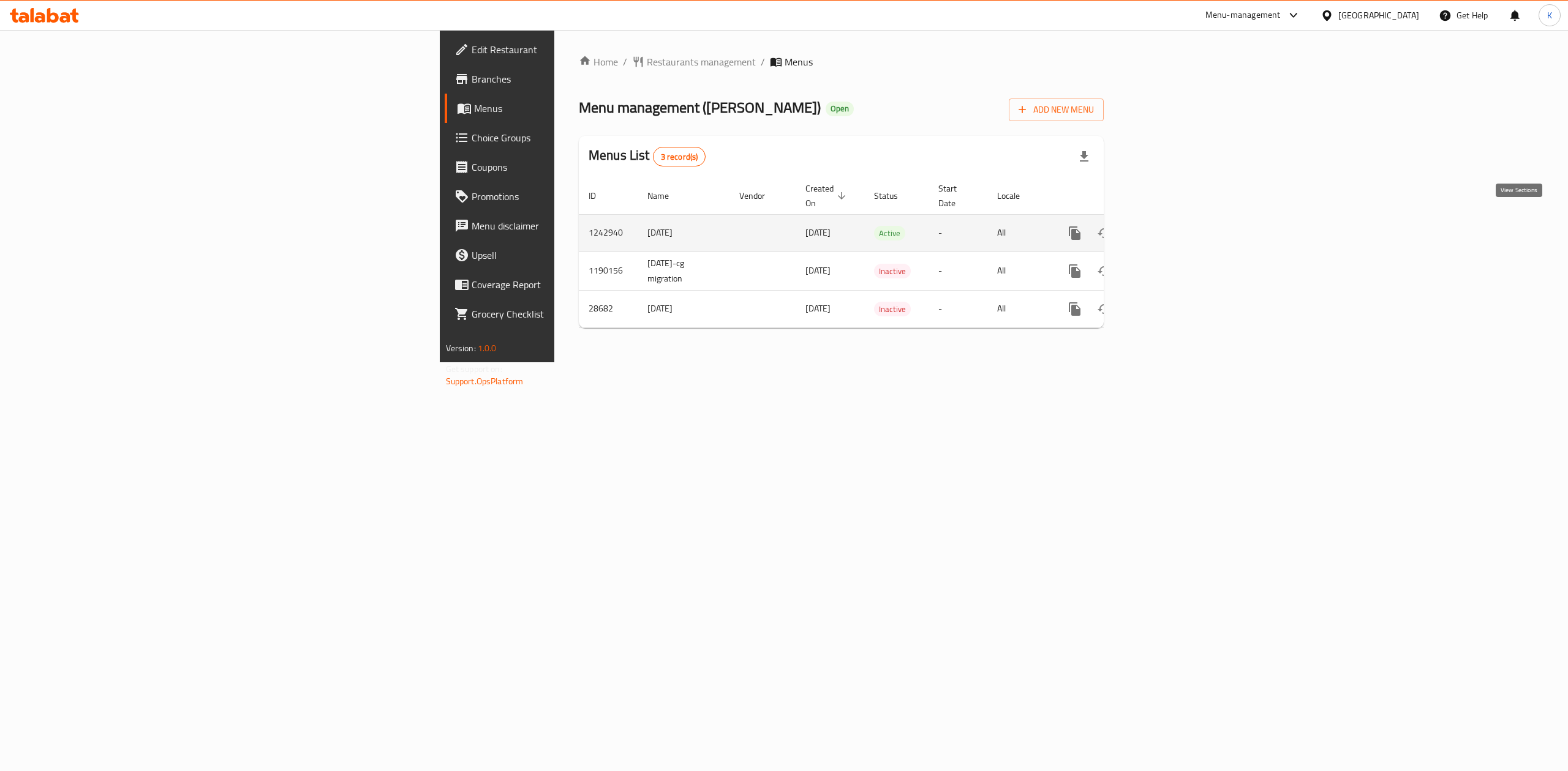
click at [1171, 226] on icon "enhanced table" at bounding box center [1163, 234] width 15 height 15
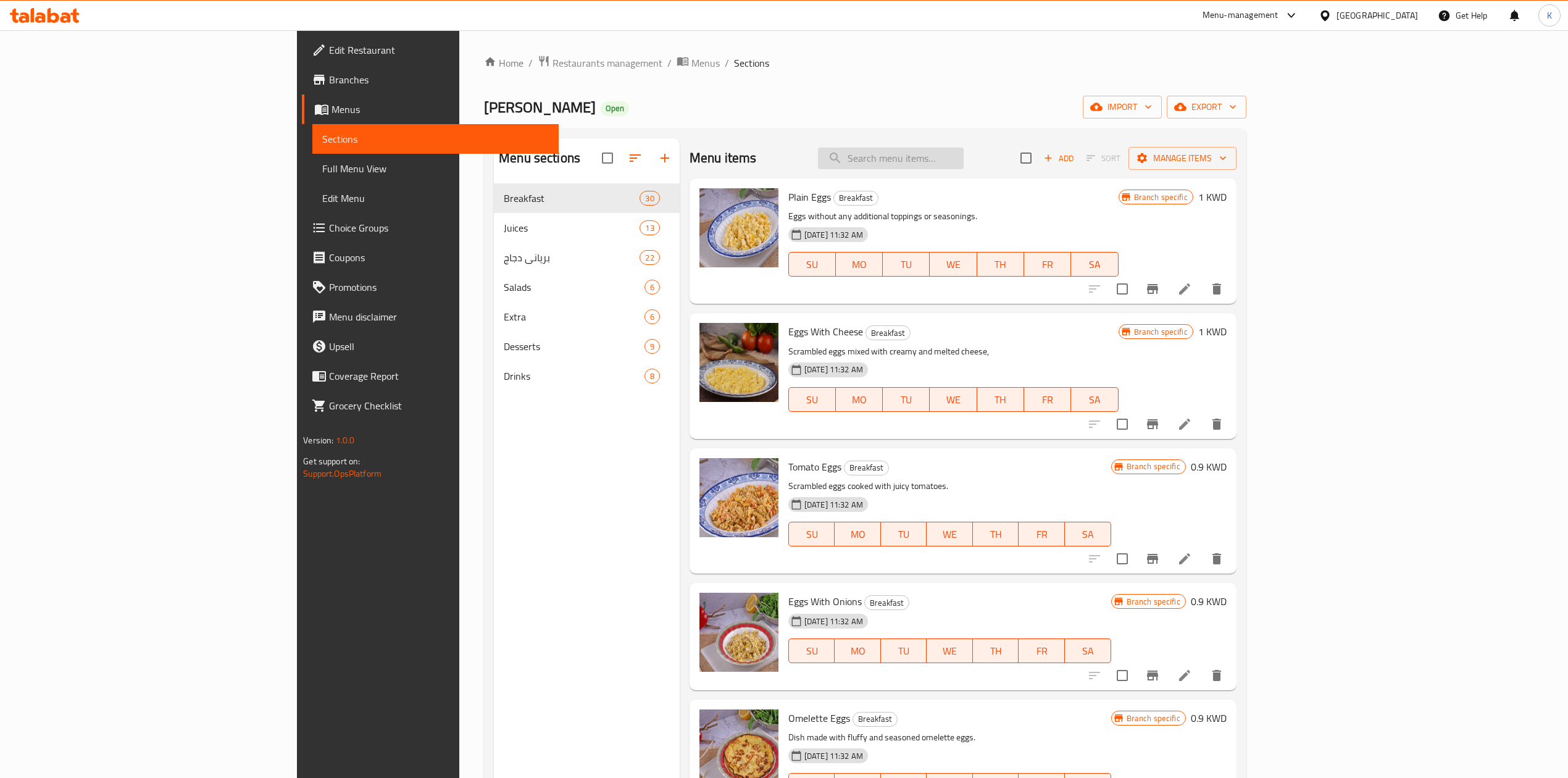
click at [964, 151] on input "search" at bounding box center [890, 158] width 146 height 22
paste input "Meat Biryani"
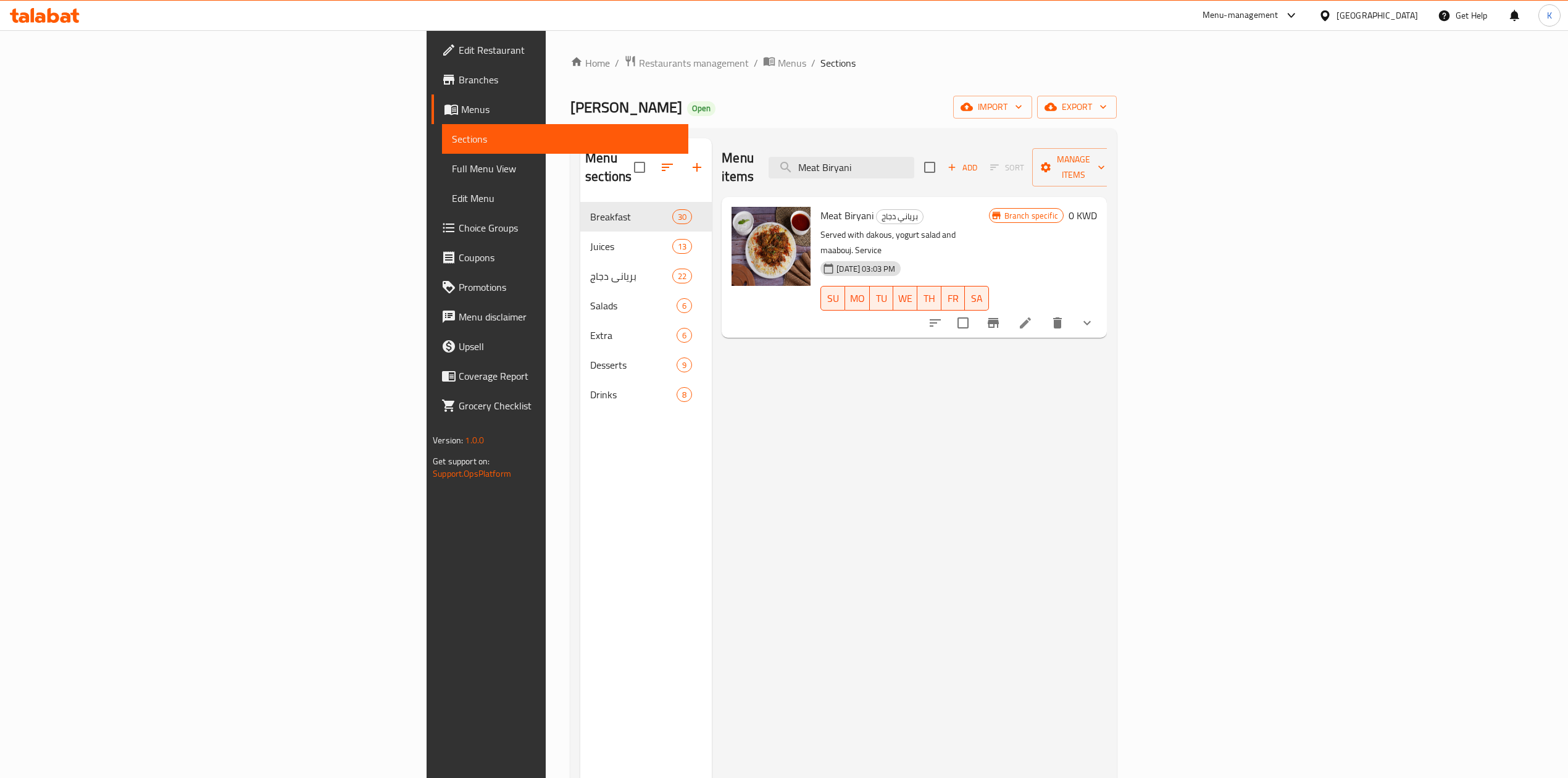
type input "Meat Biryani"
click at [1043, 312] on li at bounding box center [1025, 322] width 35 height 22
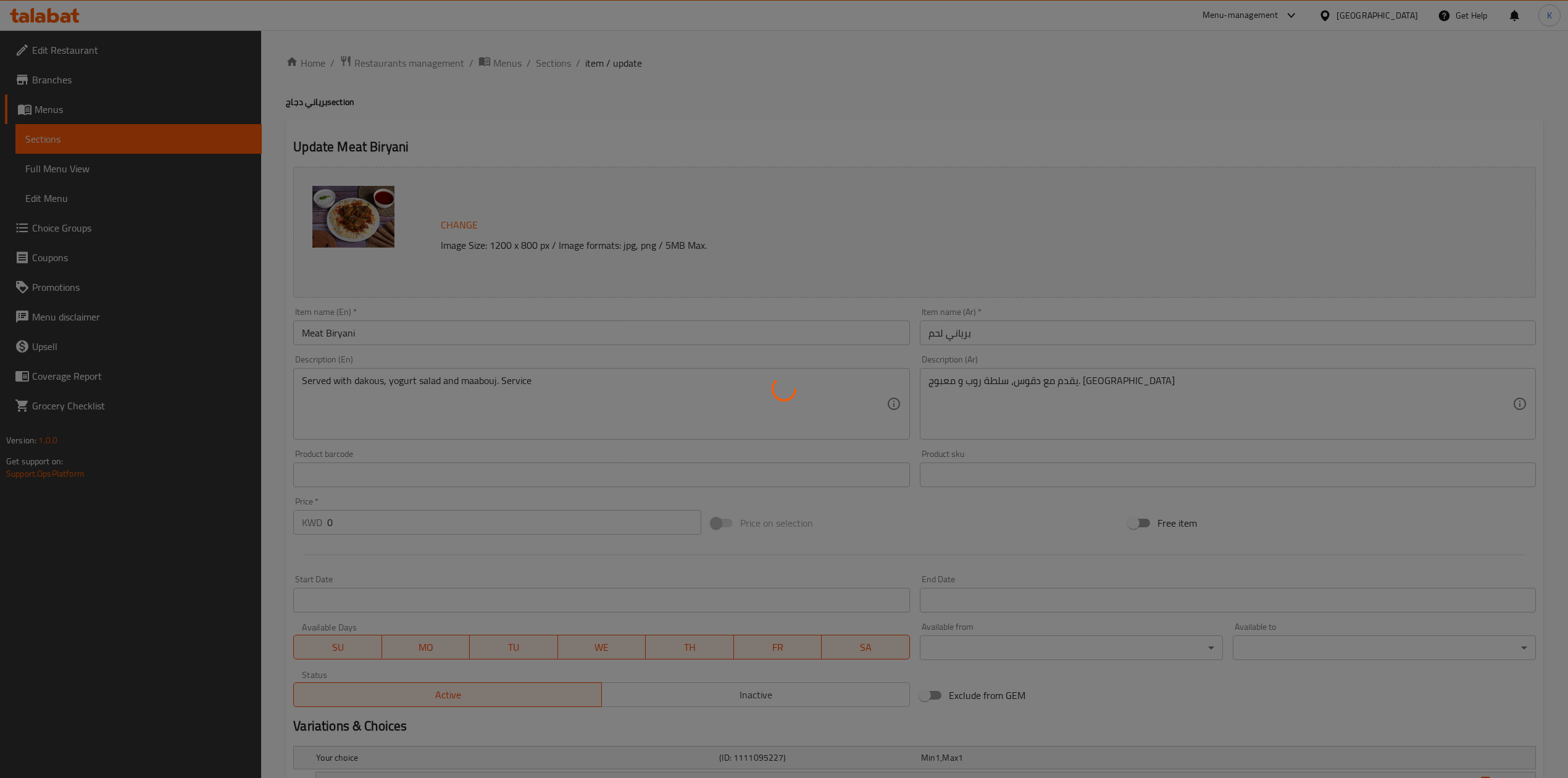
type input "اضافة صينية"
type input "0"
type input "1"
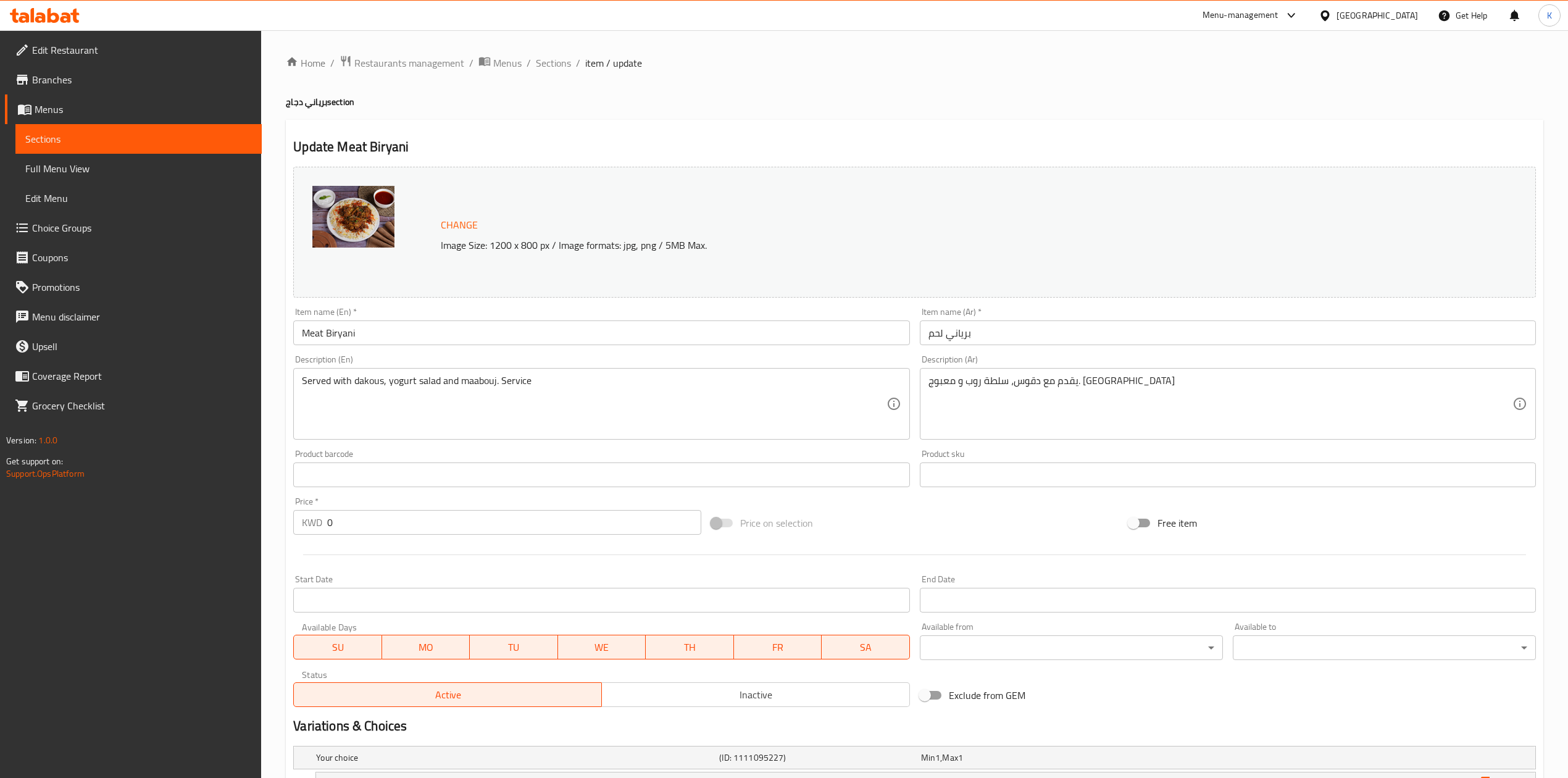
scroll to position [230, 0]
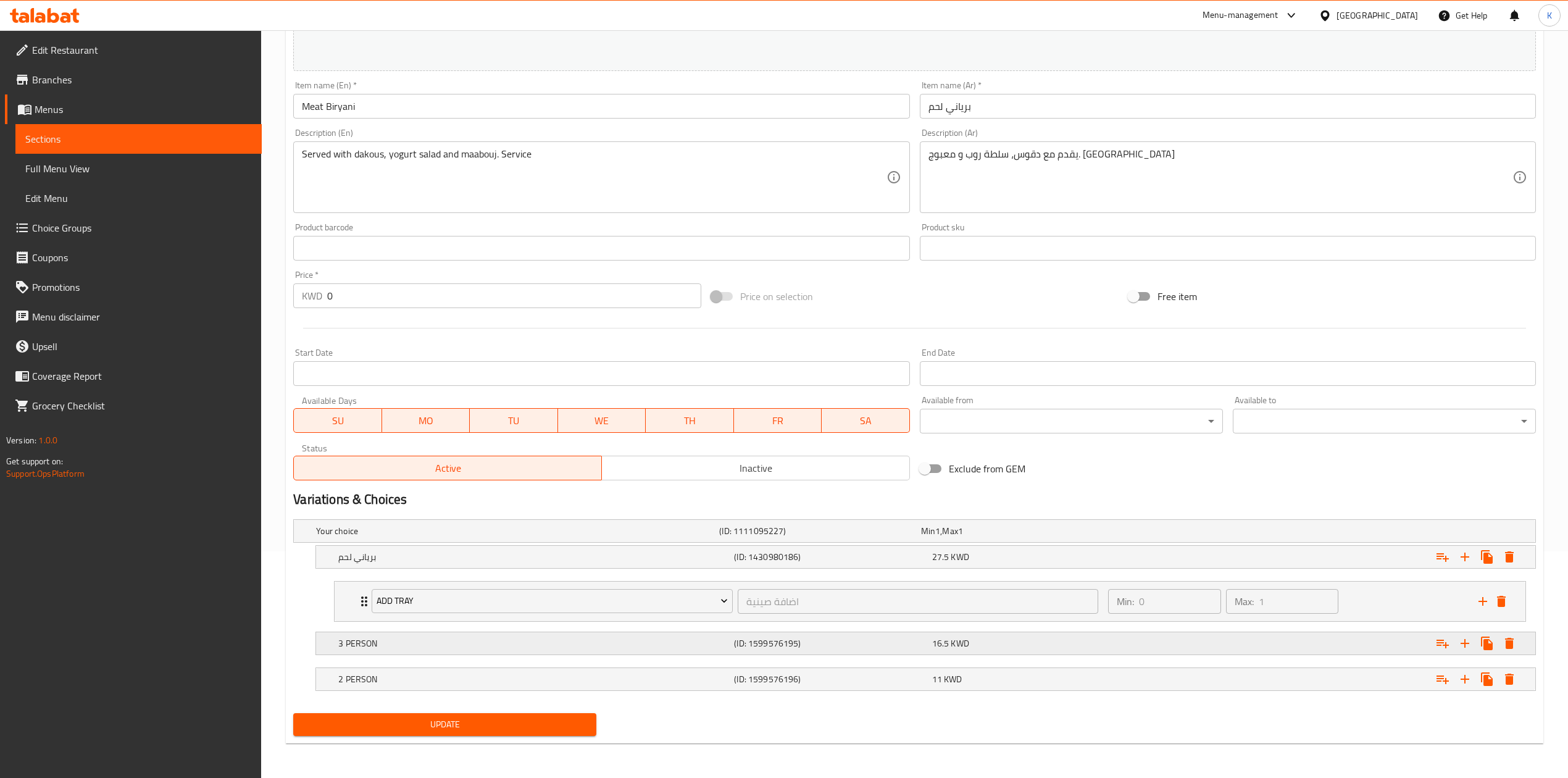
click at [428, 642] on h5 "3 PERSON" at bounding box center [534, 643] width 391 height 13
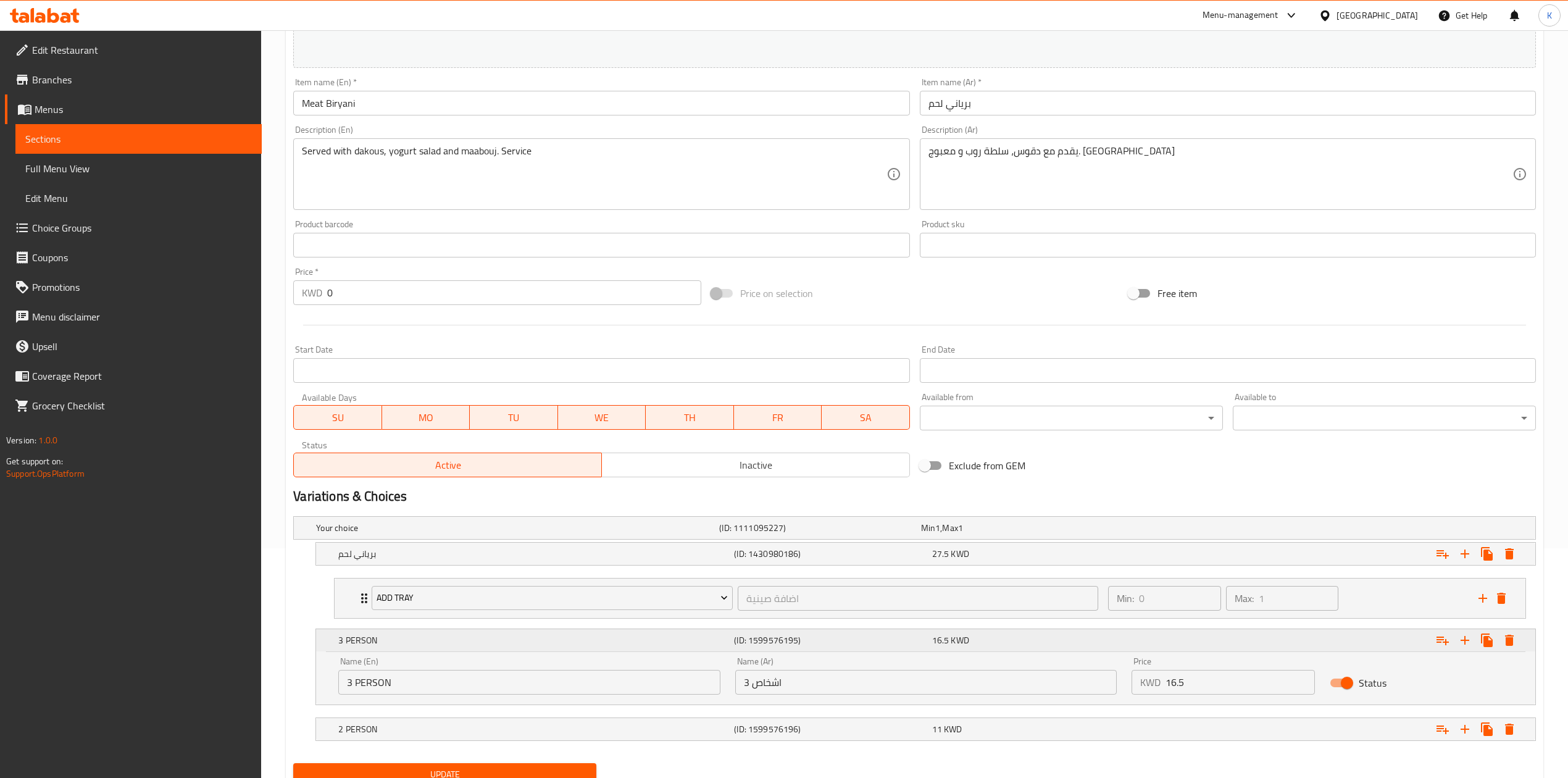
scroll to position [282, 0]
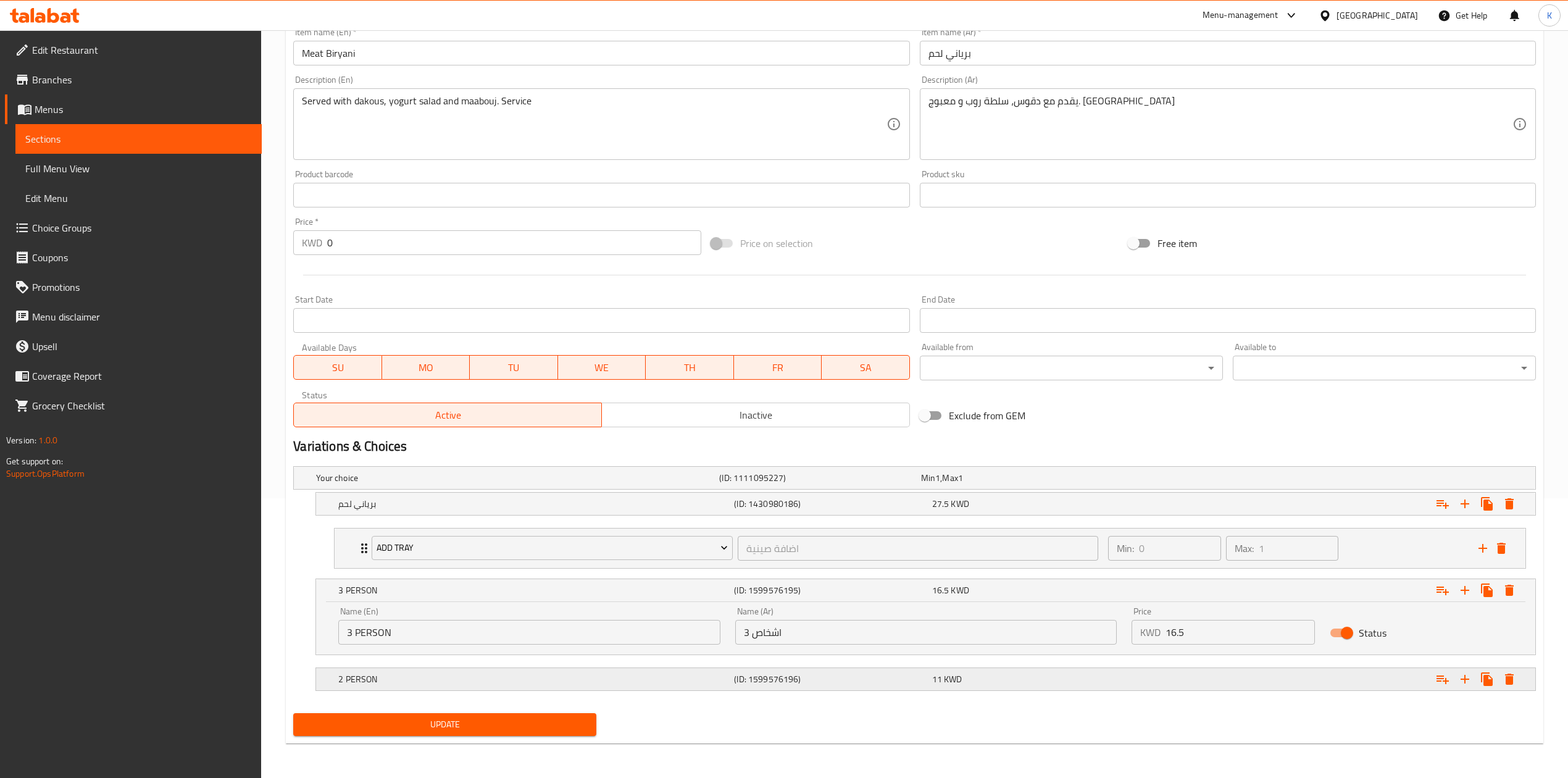
click at [502, 680] on h5 "2 PERSON" at bounding box center [534, 679] width 391 height 13
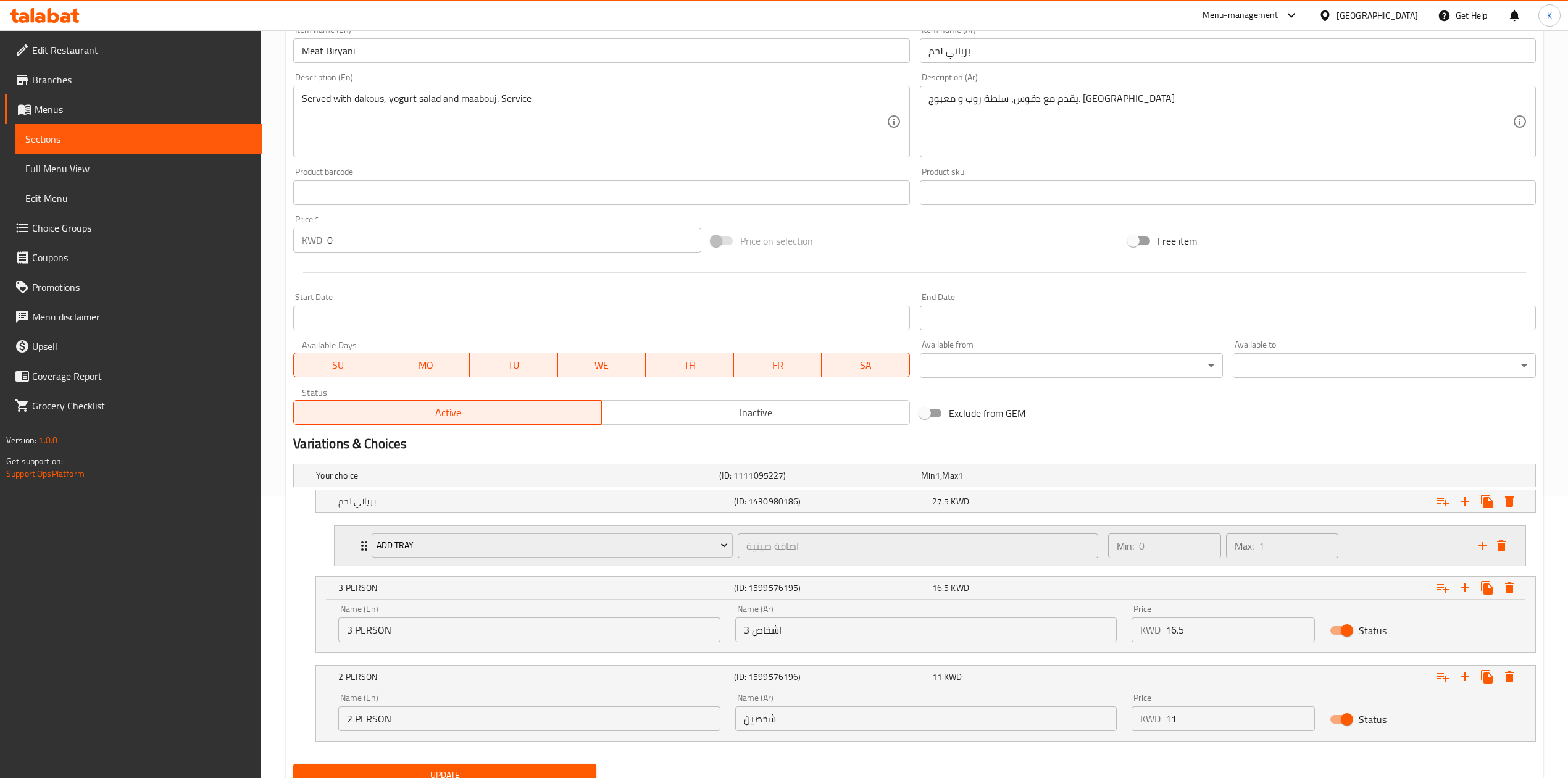
click at [1378, 548] on div "Min: 0 ​ Max: 1 ​" at bounding box center [1286, 546] width 370 height 40
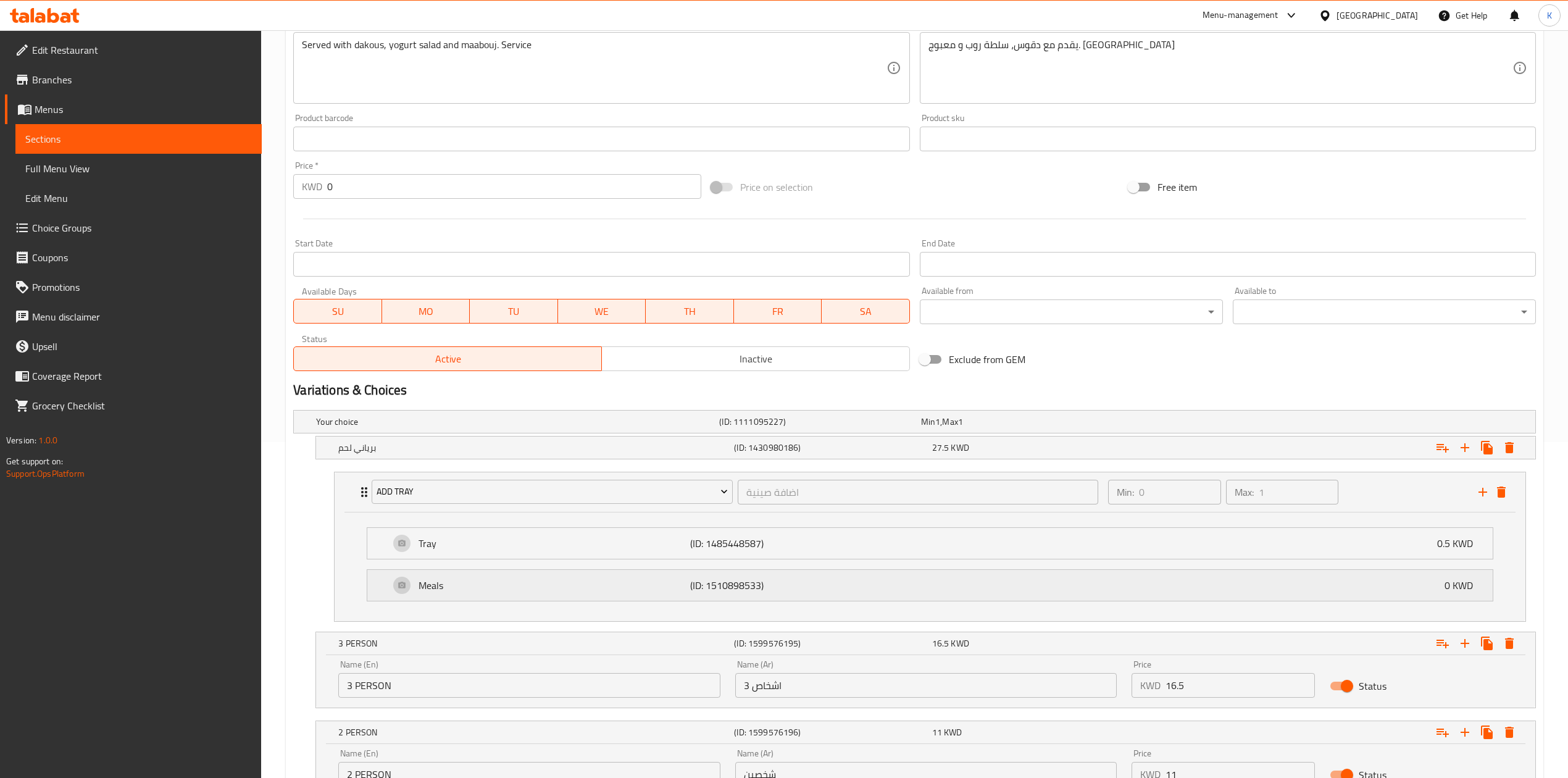
scroll to position [365, 0]
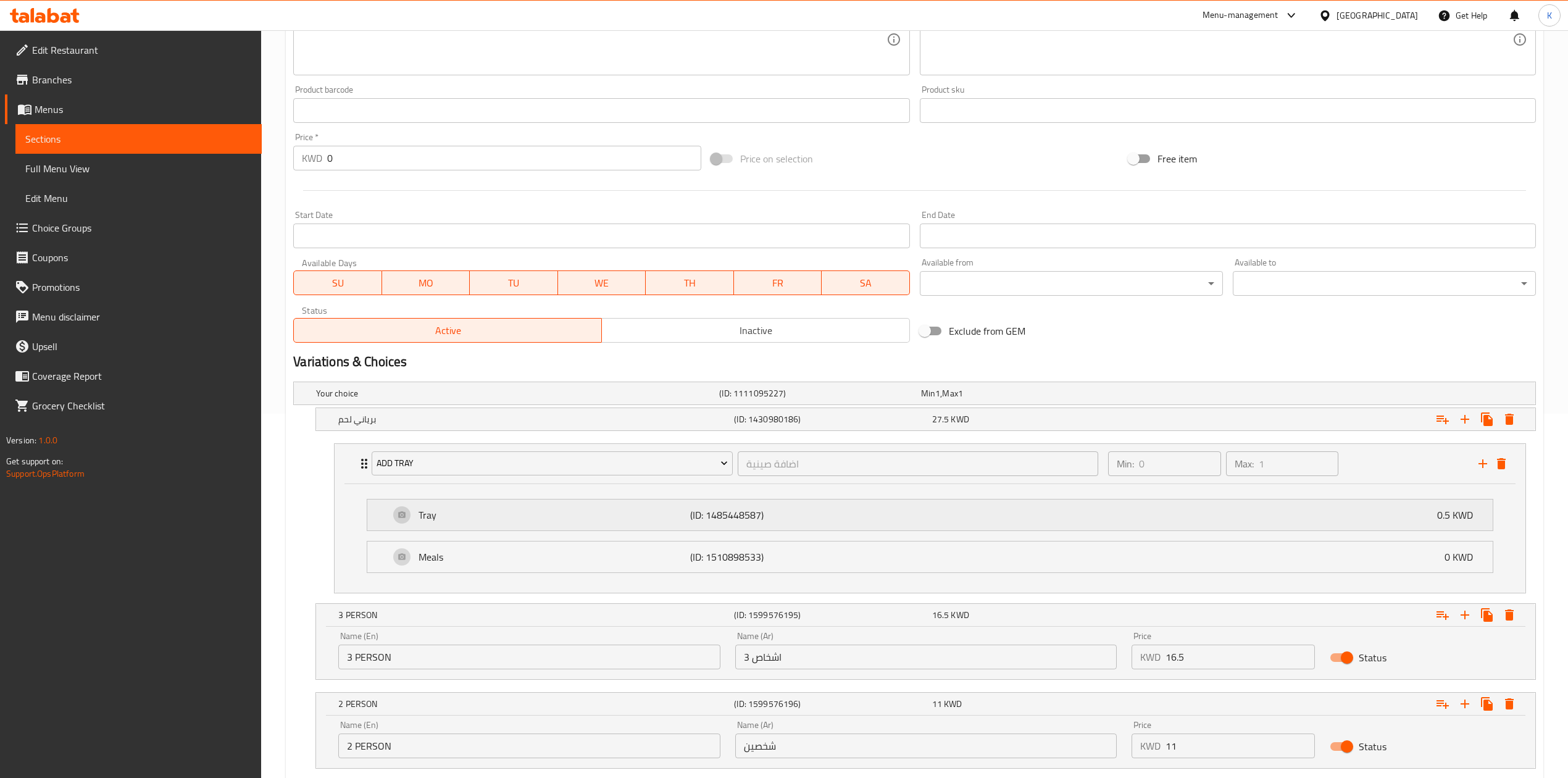
click at [796, 513] on p "(ID: 1485448587)" at bounding box center [780, 515] width 181 height 15
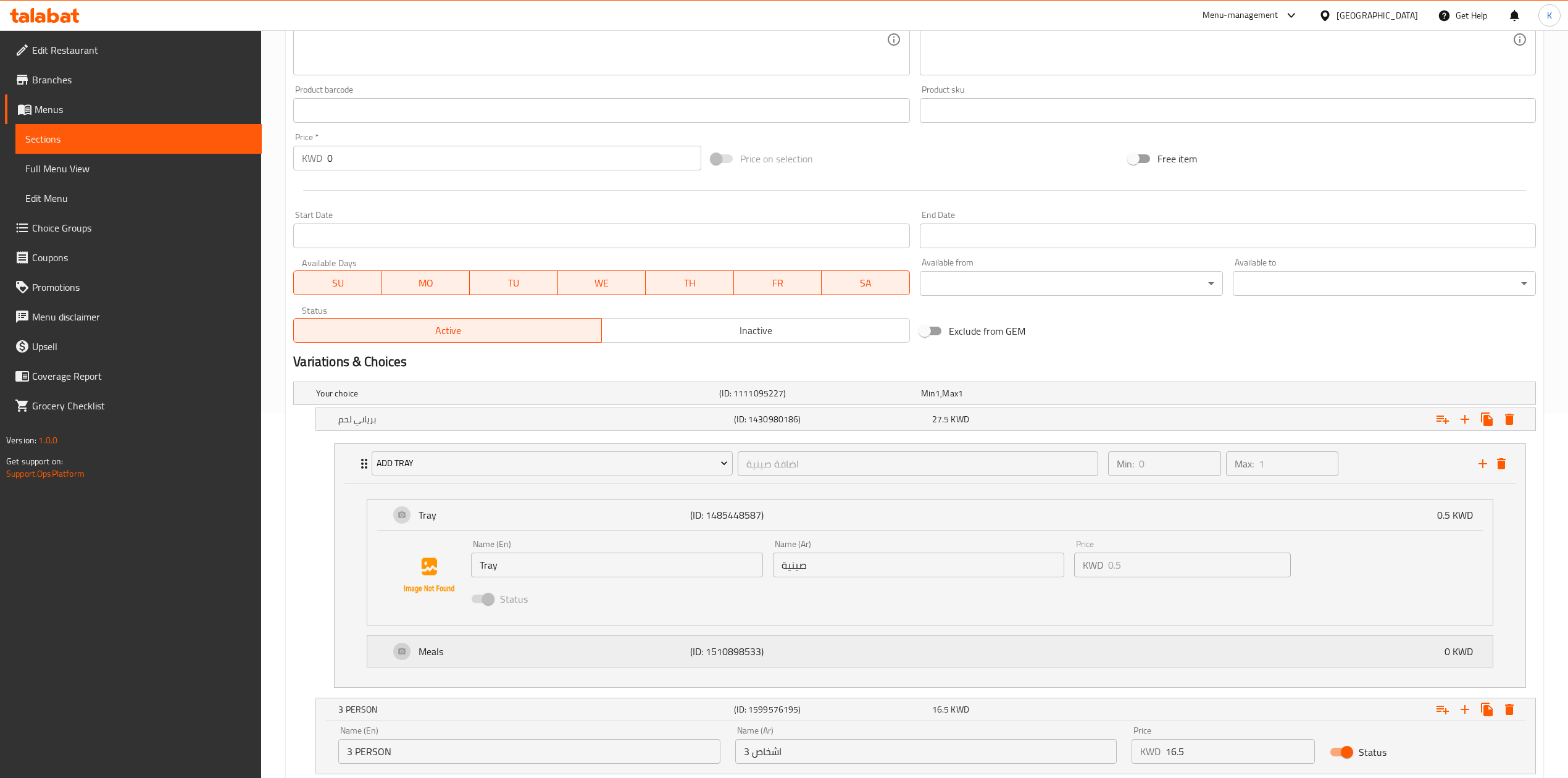
click at [832, 658] on p "(ID: 1510898533)" at bounding box center [780, 652] width 181 height 15
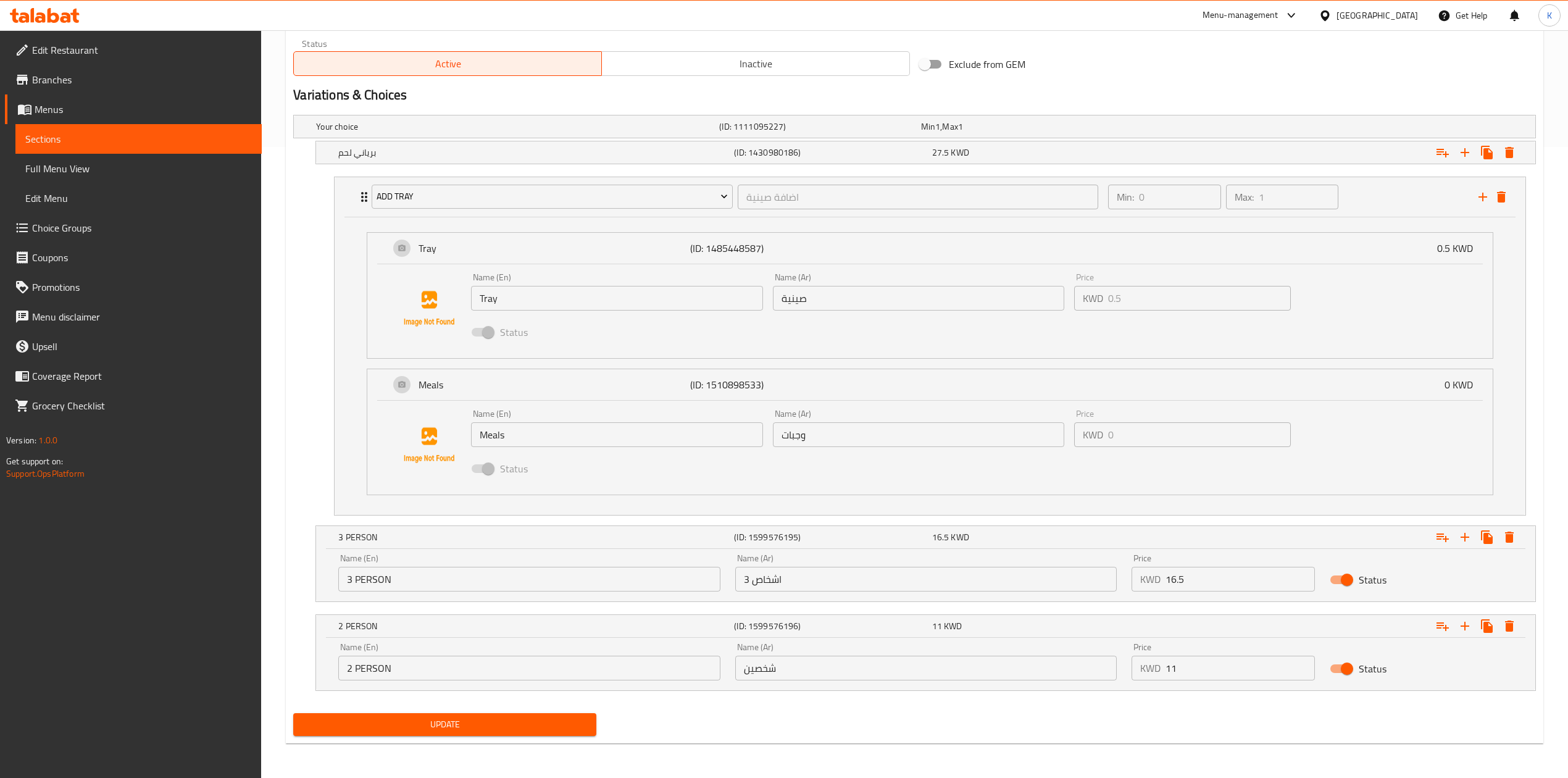
scroll to position [635, 0]
click at [1438, 584] on div "Status" at bounding box center [1421, 579] width 198 height 38
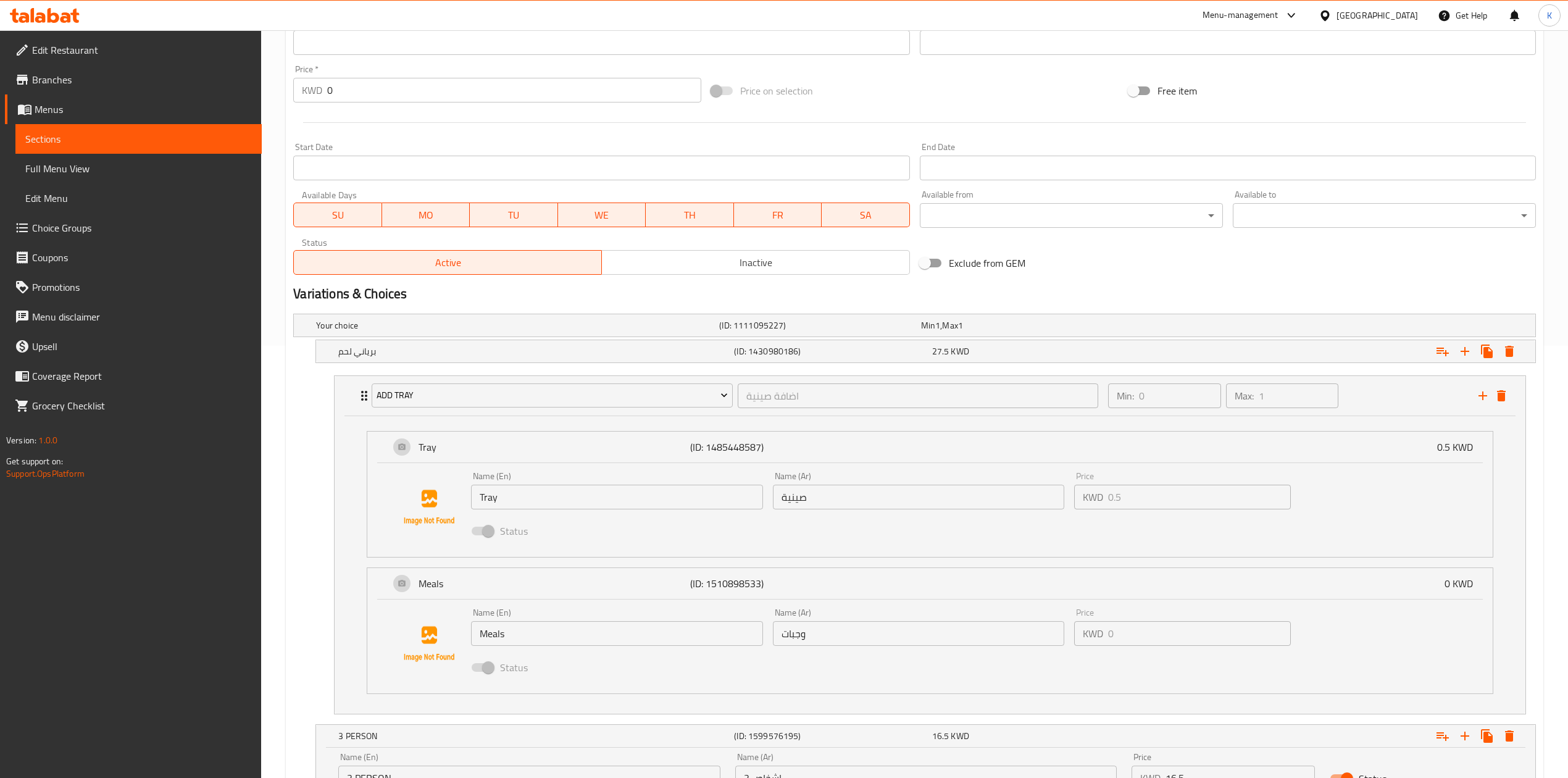
scroll to position [388, 0]
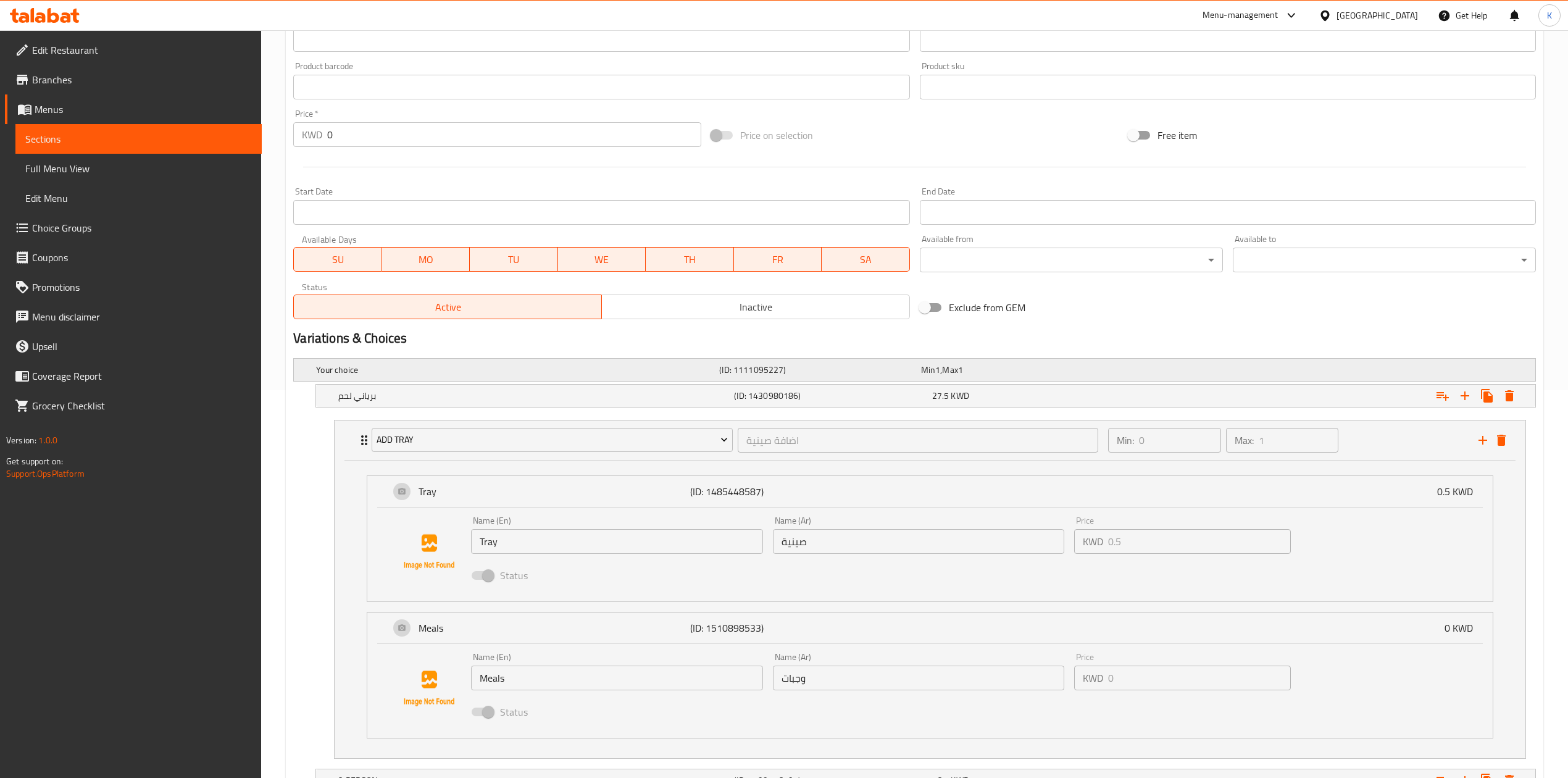
click at [801, 368] on h5 "(ID: 1111095227)" at bounding box center [817, 370] width 196 height 13
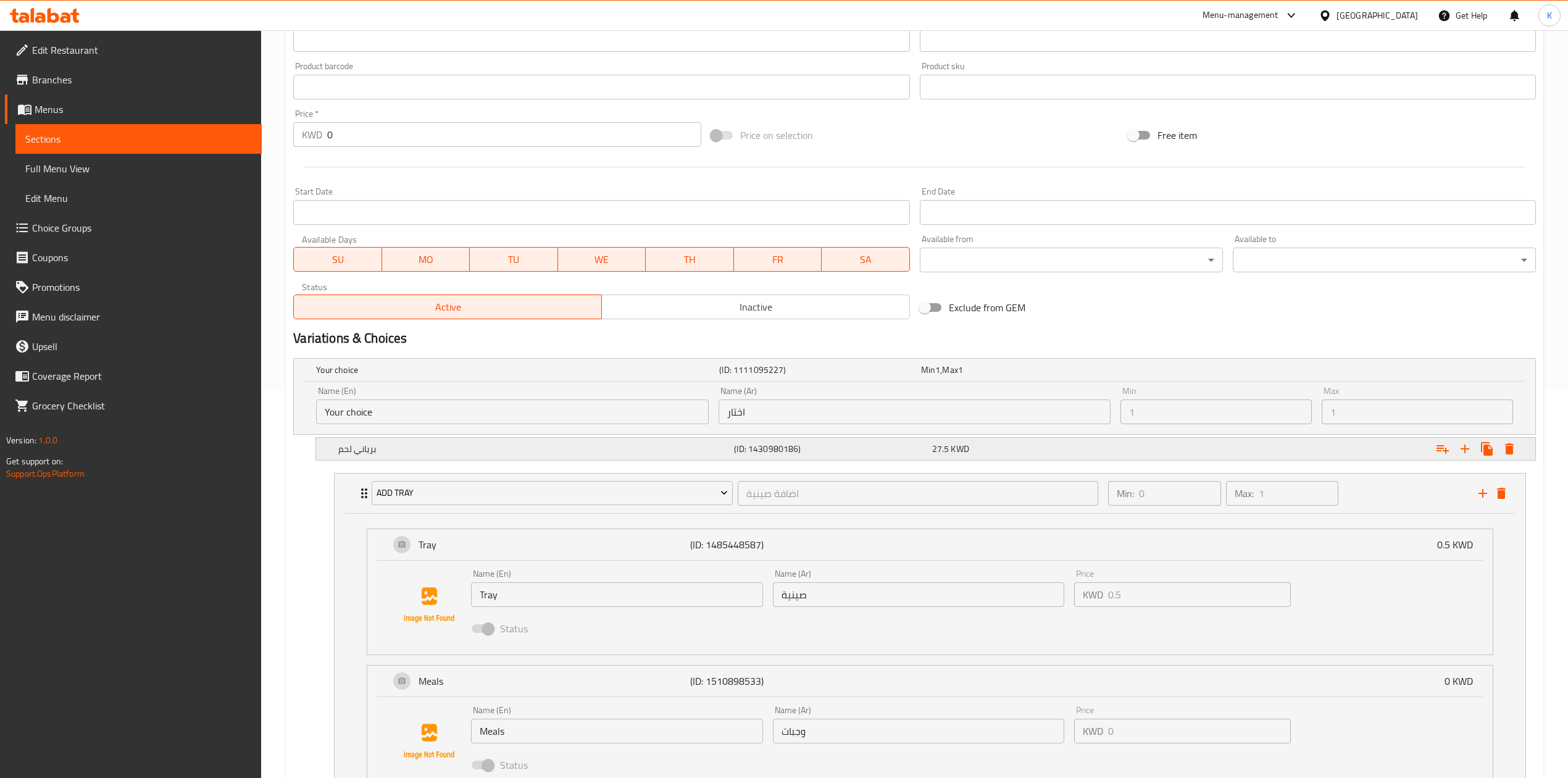
click at [662, 445] on h5 "برياني لحم" at bounding box center [534, 449] width 391 height 13
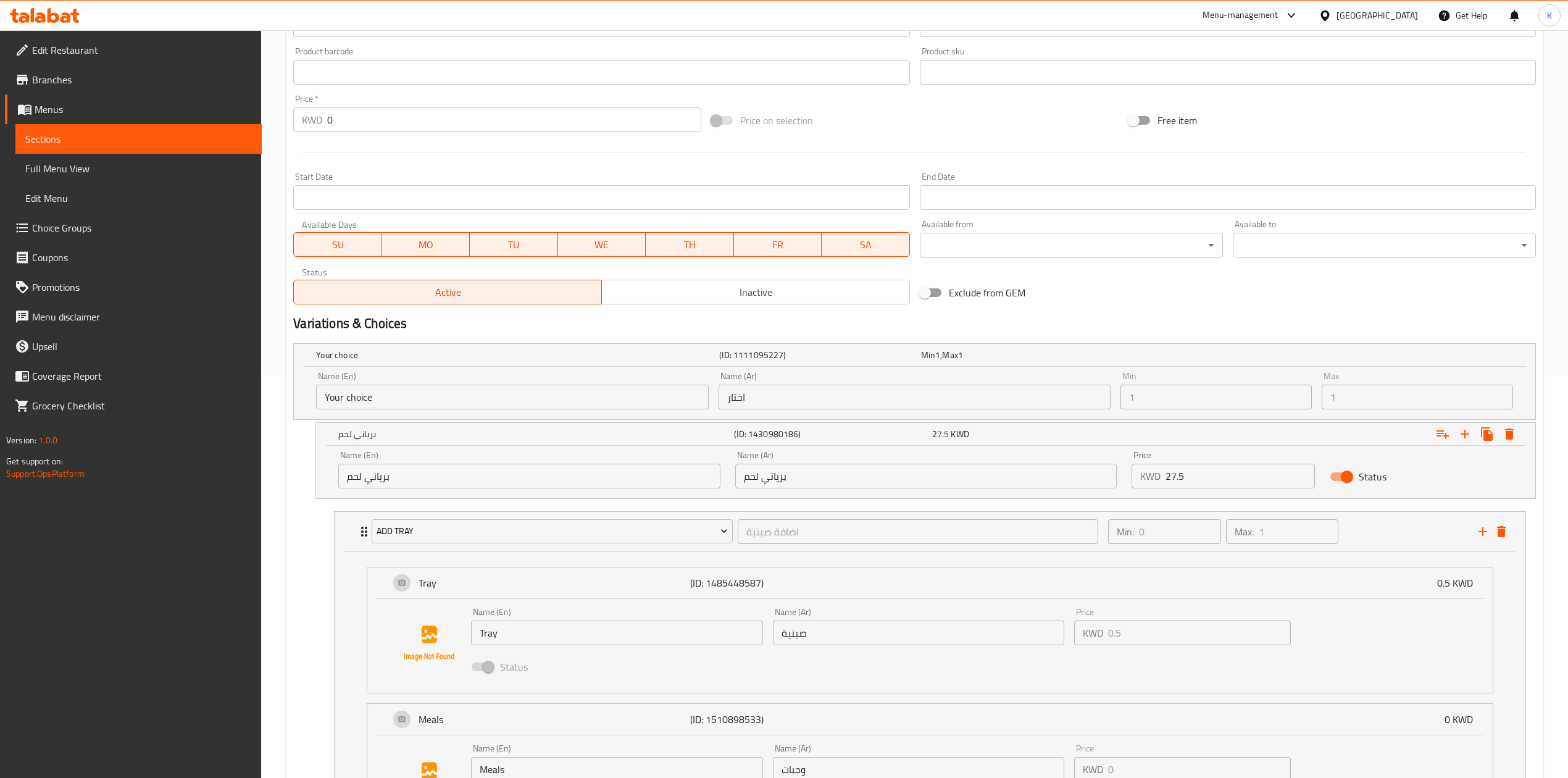
scroll to position [141, 0]
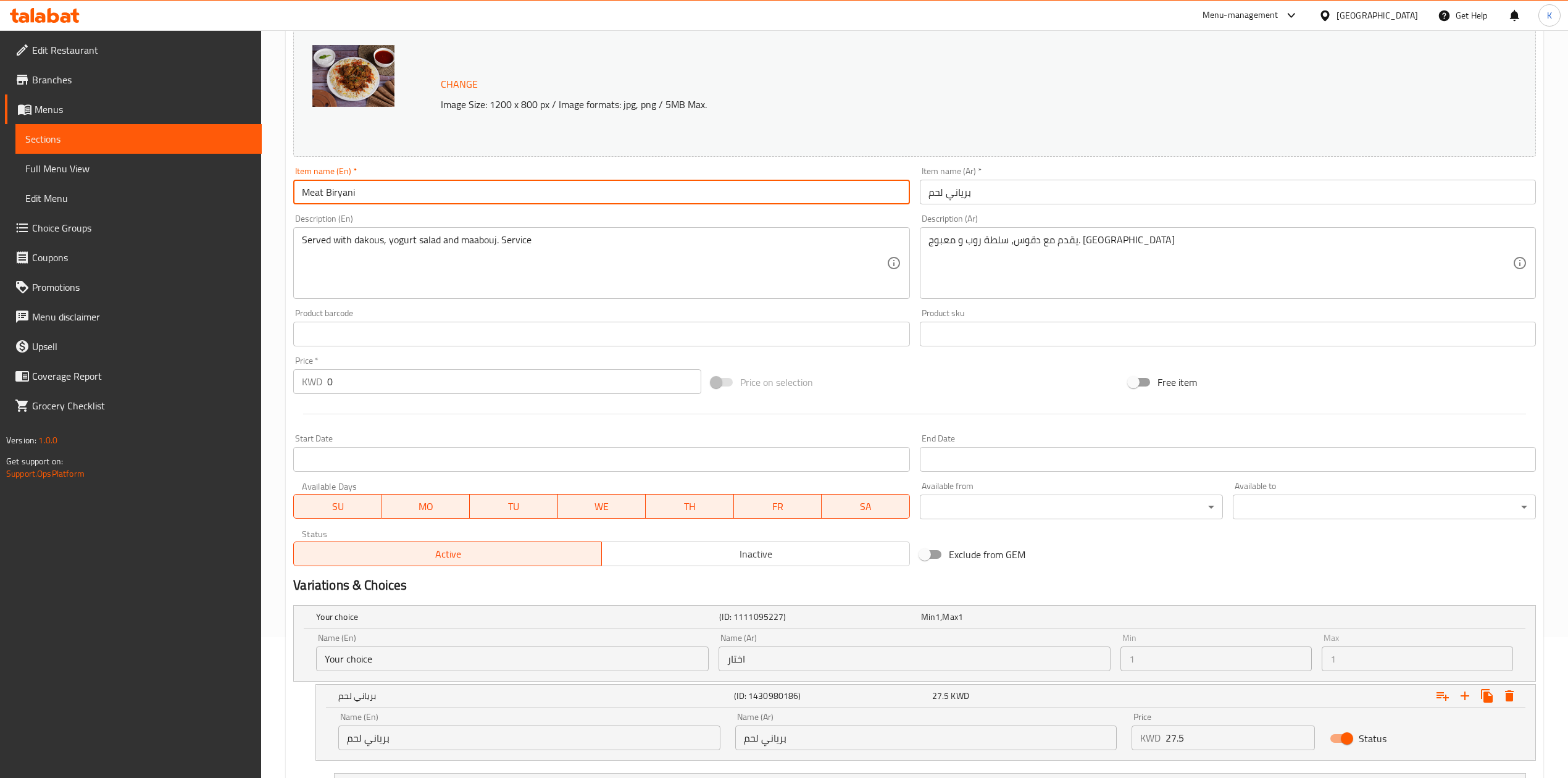
click at [325, 188] on input "Meat Biryani" at bounding box center [601, 191] width 616 height 24
click at [325, 186] on input "Meat Biryani" at bounding box center [601, 191] width 616 height 24
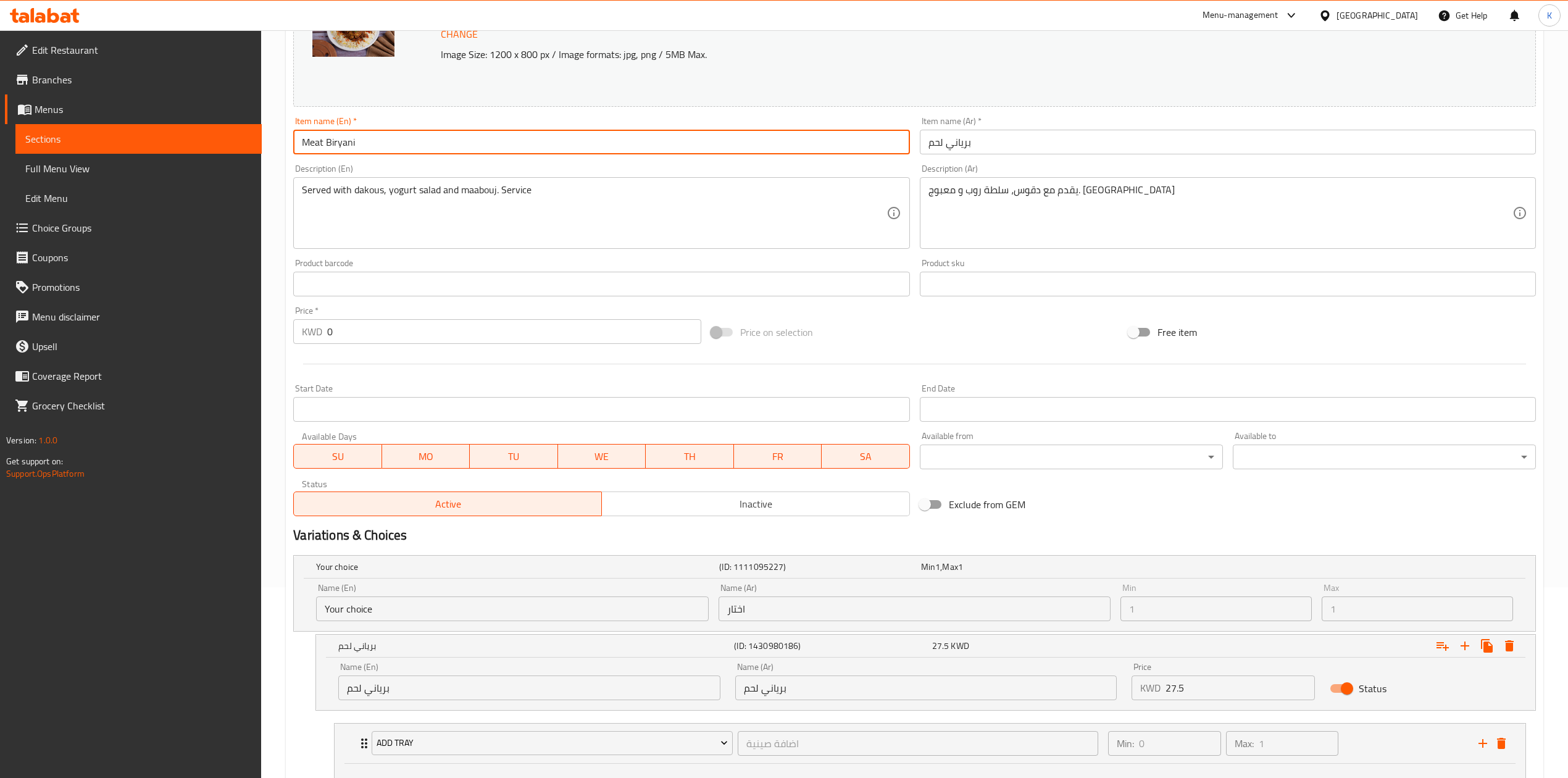
scroll to position [305, 0]
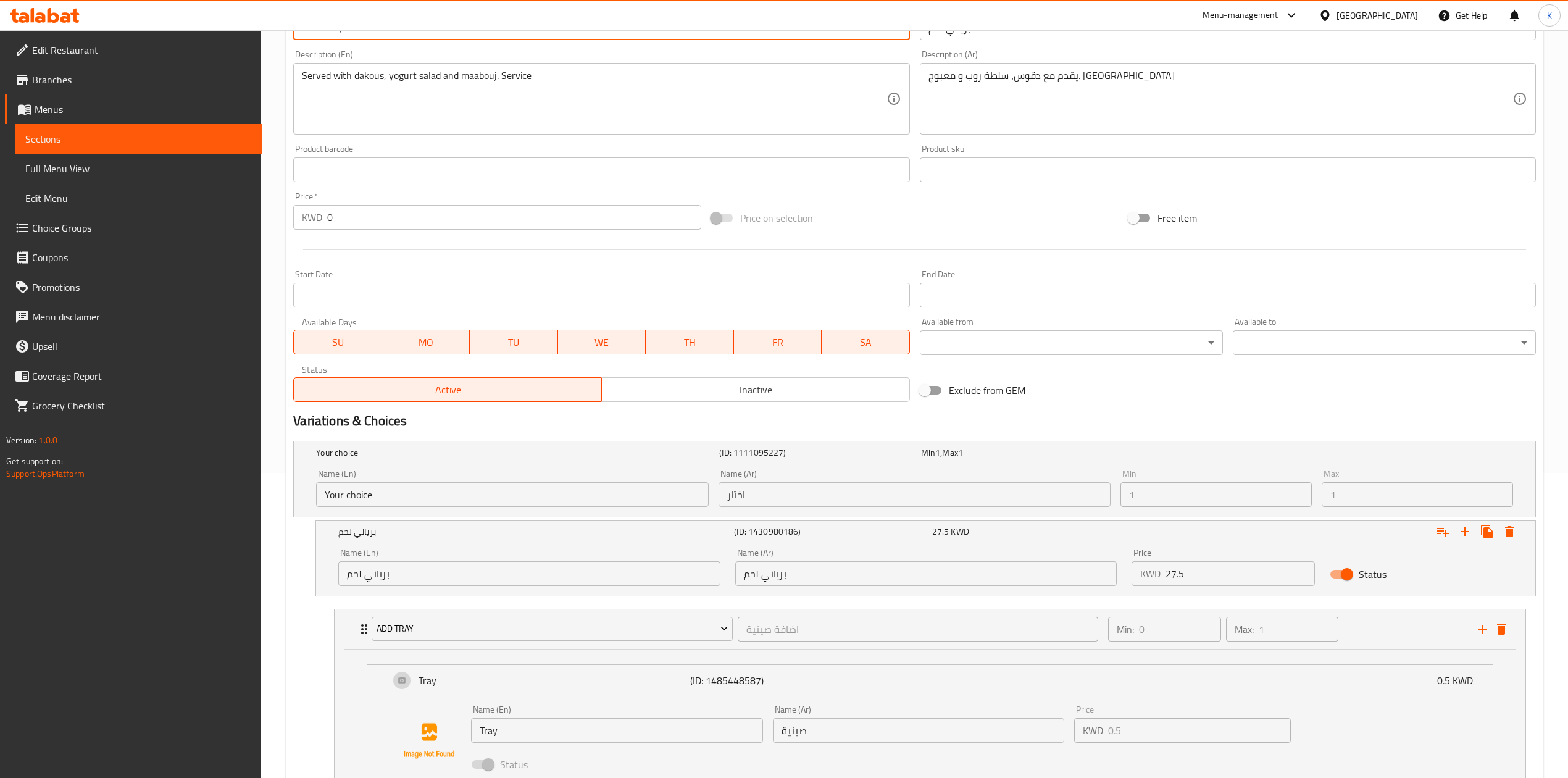
click at [376, 572] on input "برياني لحم" at bounding box center [529, 573] width 381 height 24
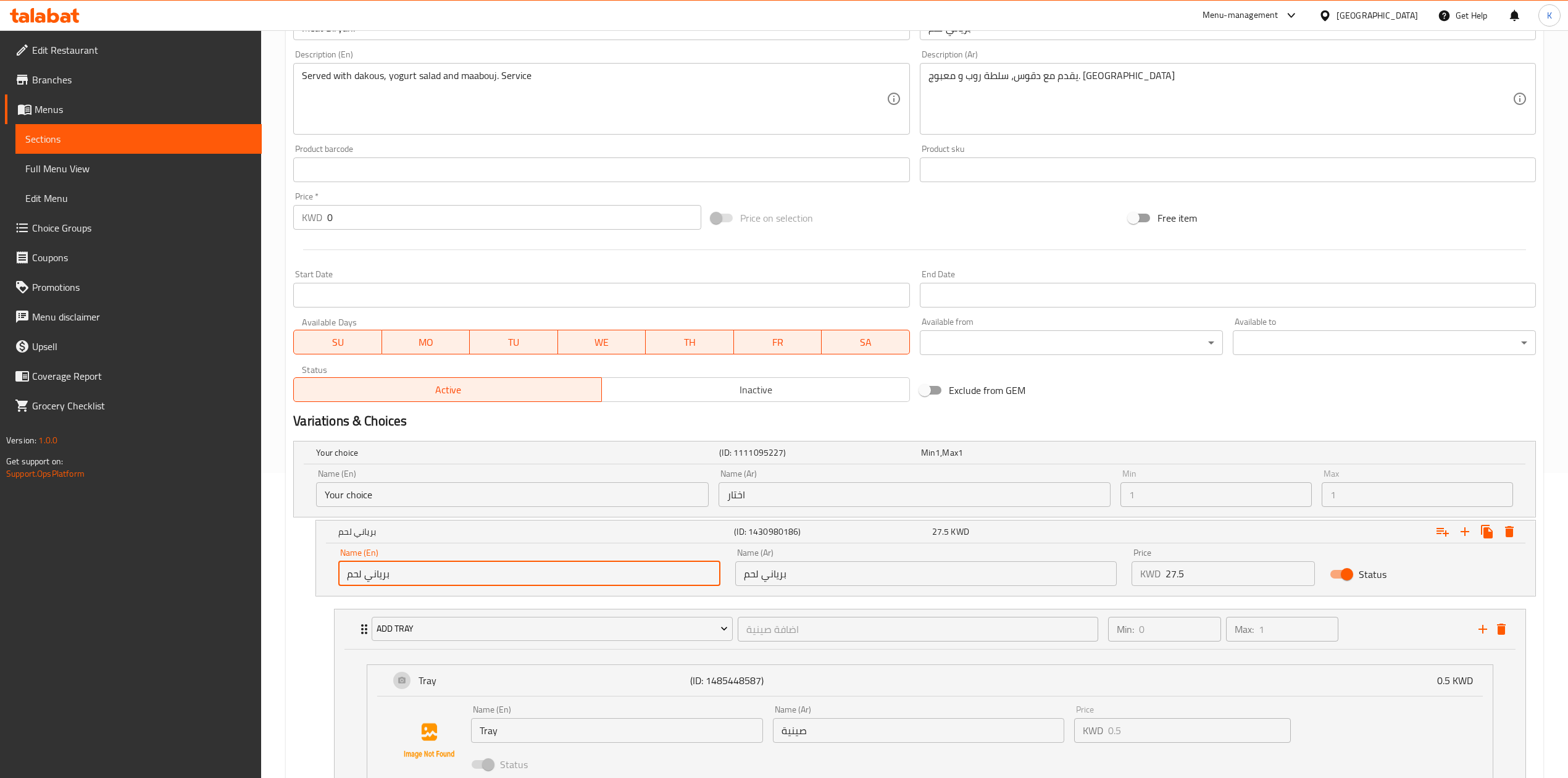
click at [376, 572] on input "برياني لحم" at bounding box center [529, 573] width 381 height 24
paste input "Meat Biryani"
type input "Meat Biryani"
click at [298, 650] on nav "add Tray اضافة صينية ​ Min: 0 ​ Max: 1 ​ Tray (ID: 1485448587) 0.5 KWD Name (En…" at bounding box center [914, 779] width 1243 height 359
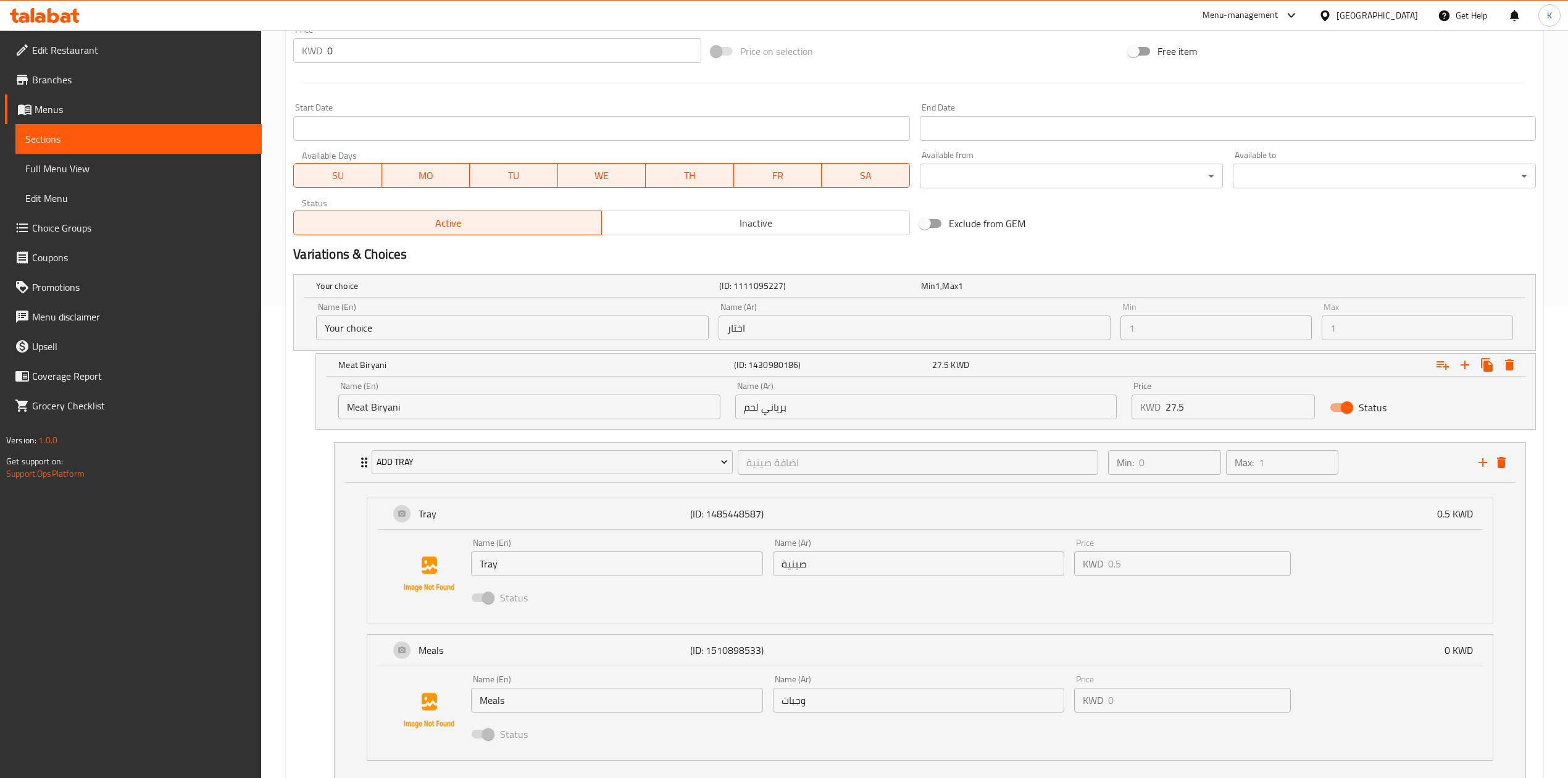
scroll to position [329, 0]
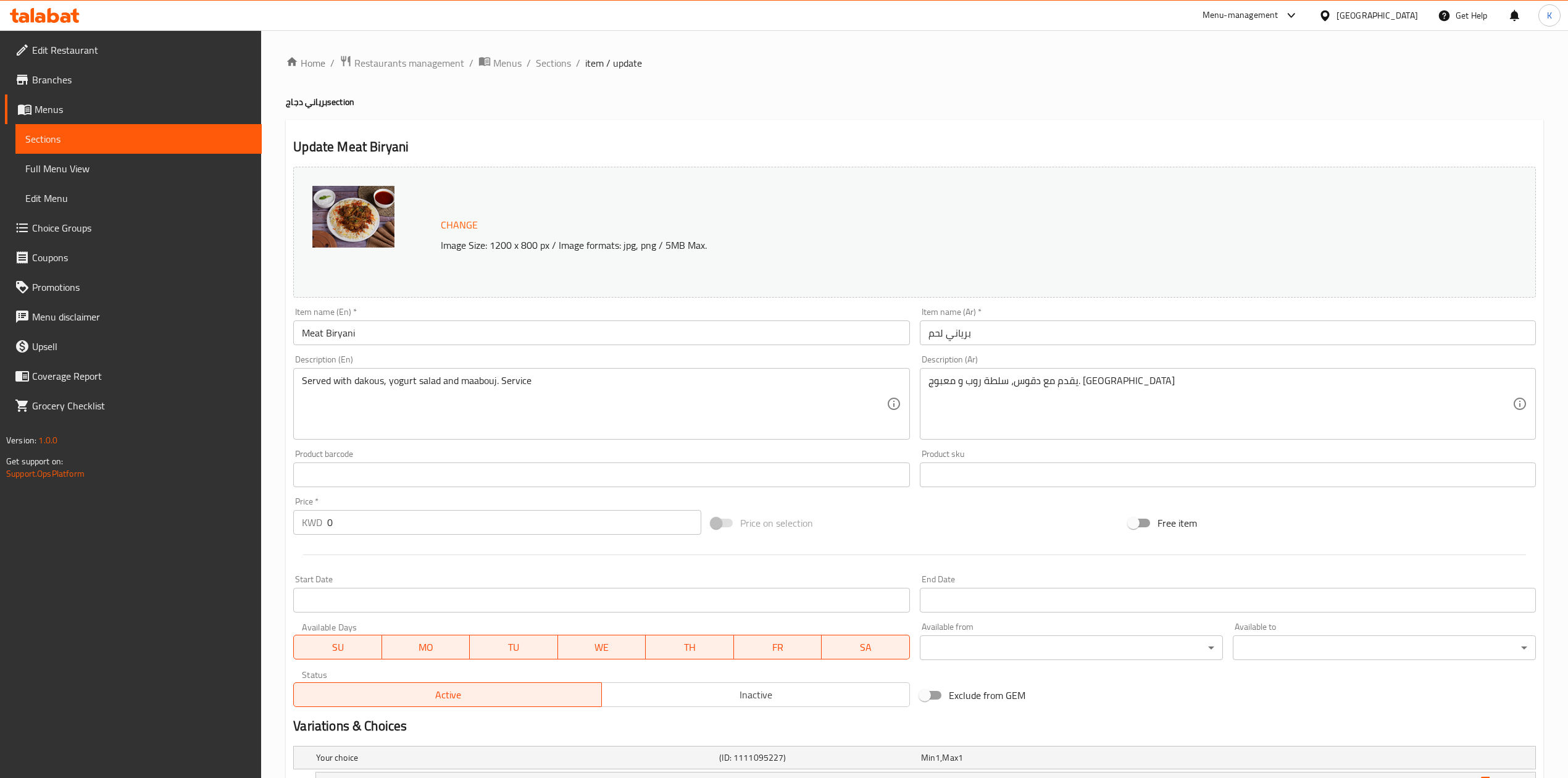
click at [60, 226] on span "Choice Groups" at bounding box center [141, 228] width 220 height 15
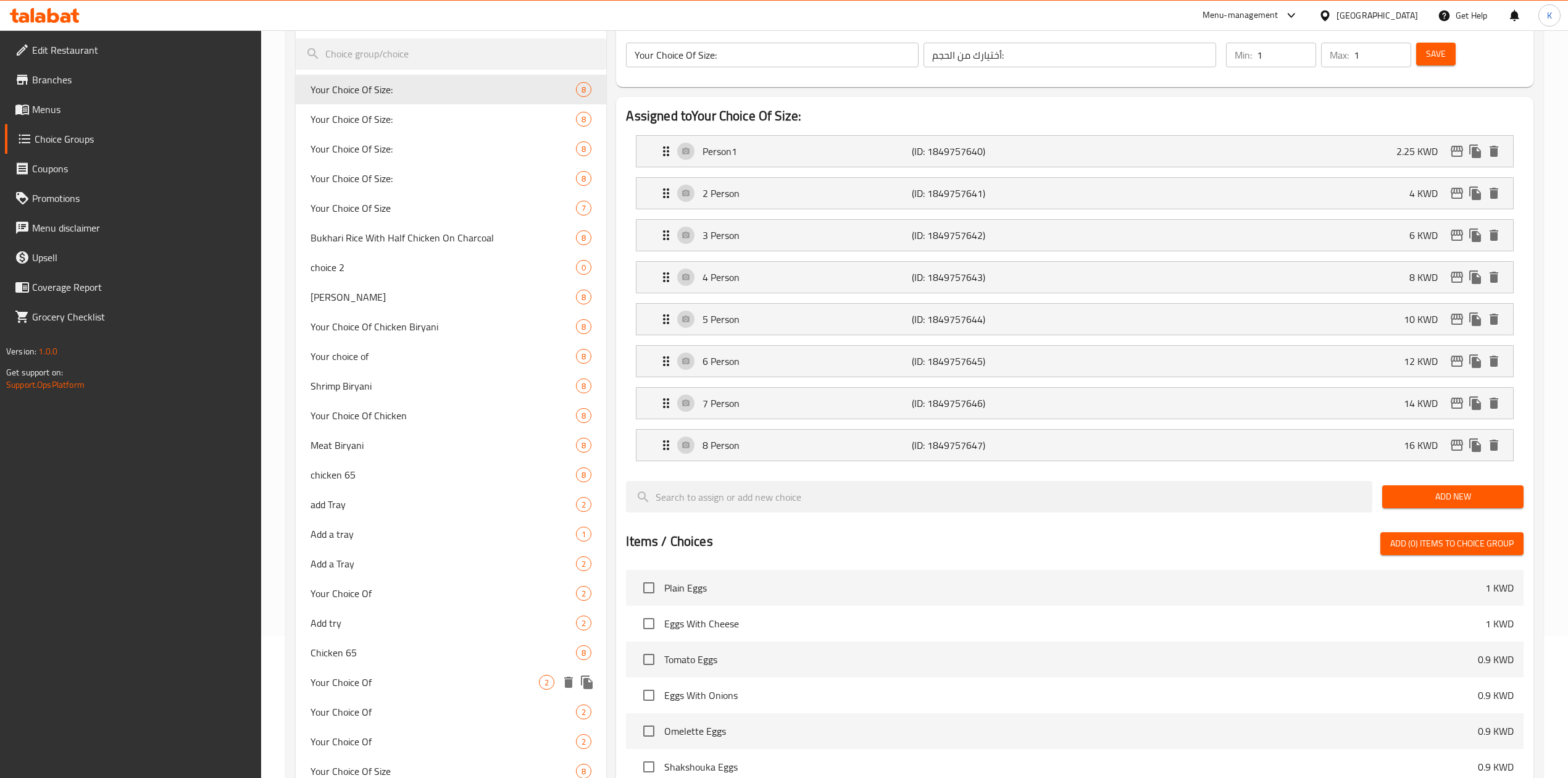
scroll to position [164, 0]
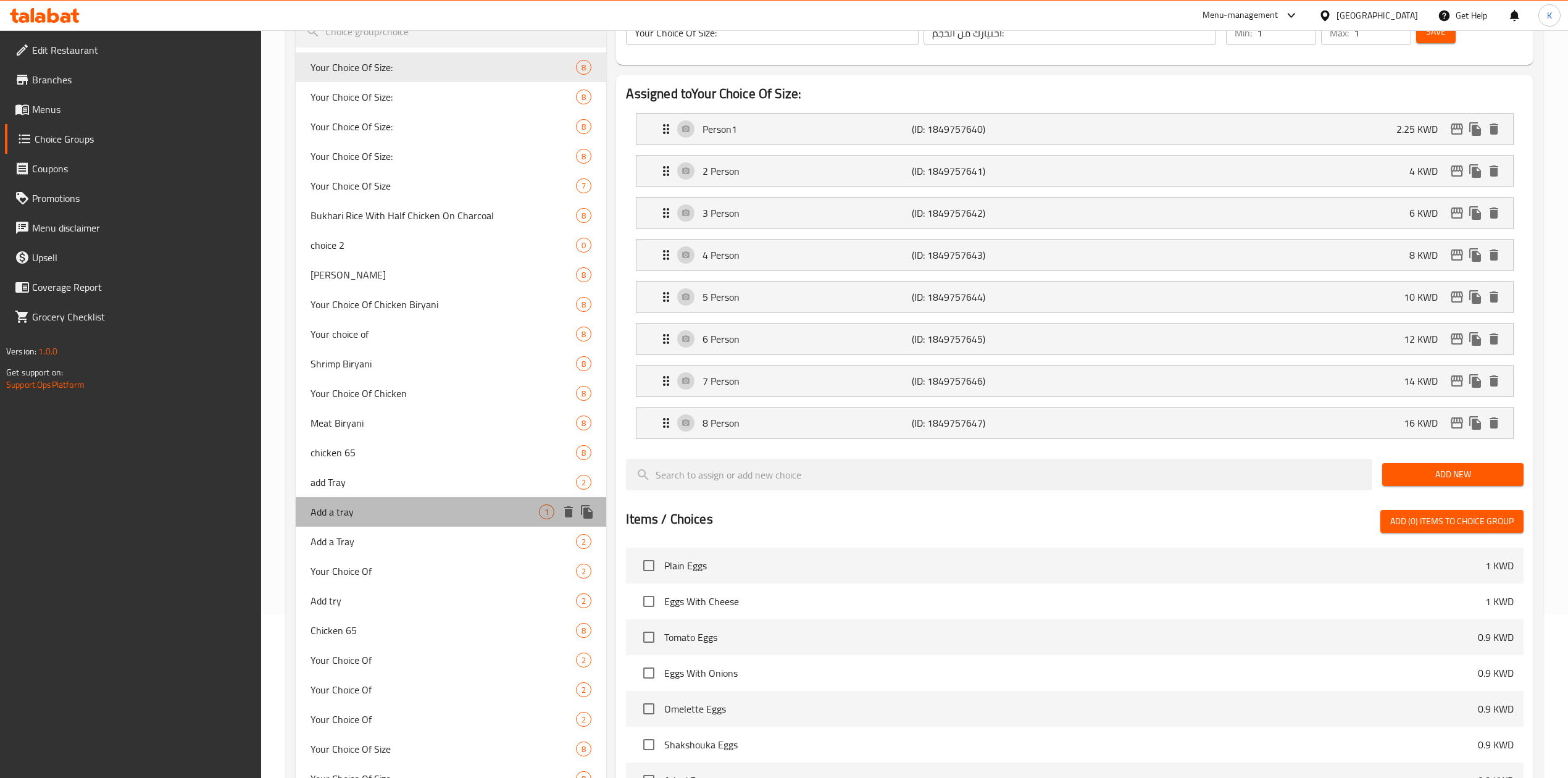
click at [370, 514] on span "Add a tray" at bounding box center [424, 512] width 228 height 15
type input "Add a tray"
type input "اضافة صنية"
type input "0"
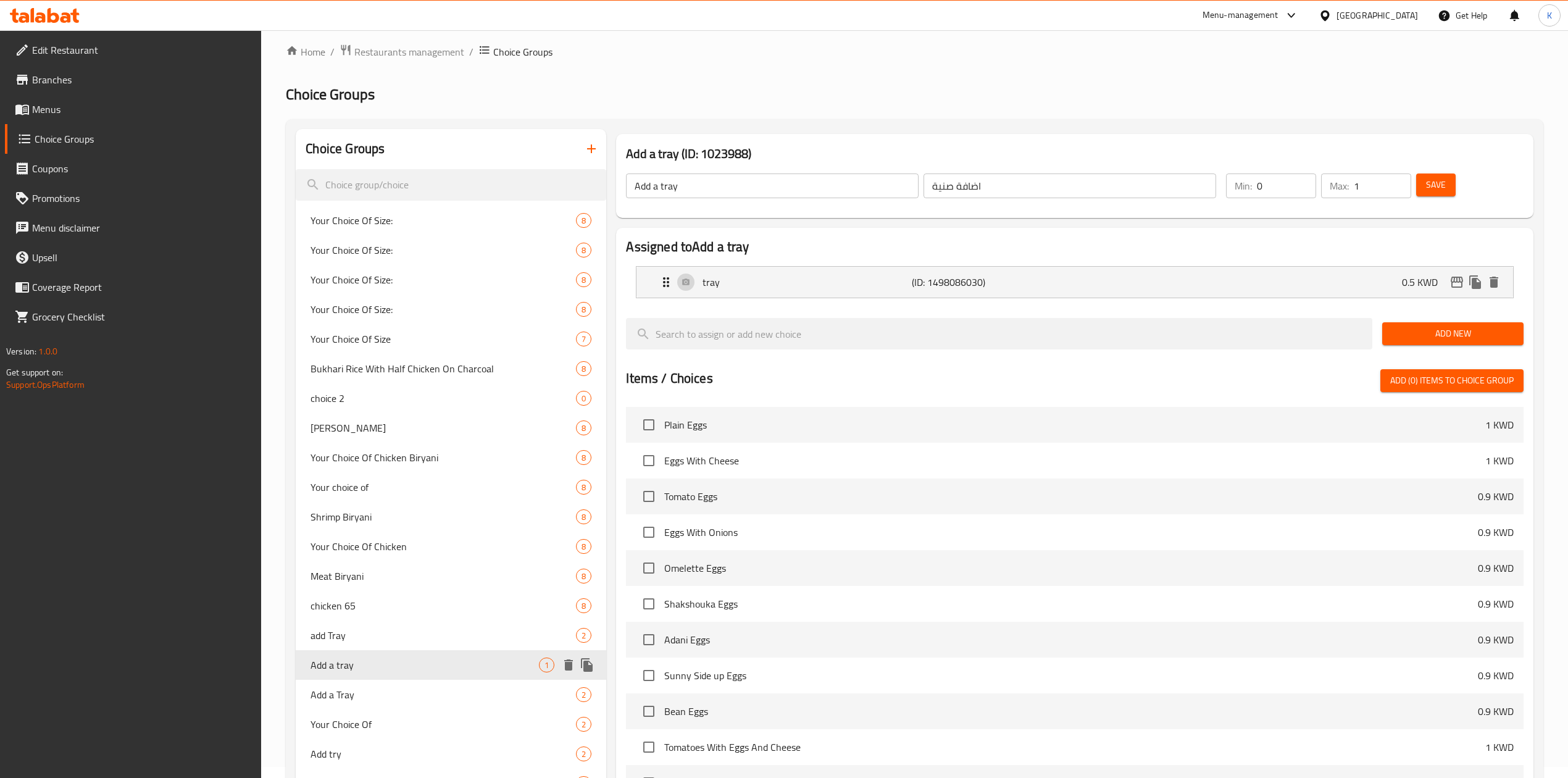
scroll to position [0, 0]
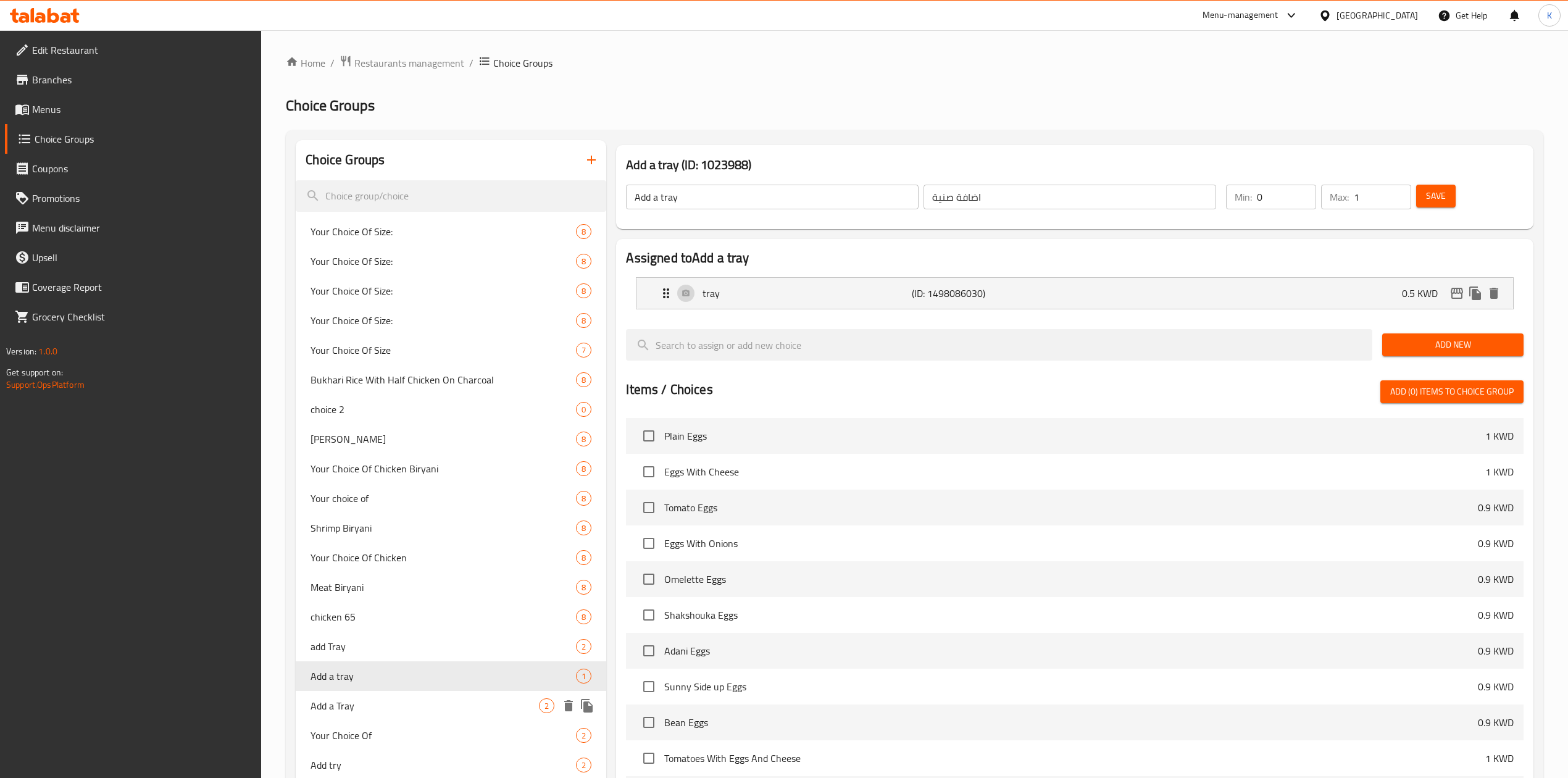
click at [353, 701] on span "Add a Tray" at bounding box center [424, 706] width 228 height 15
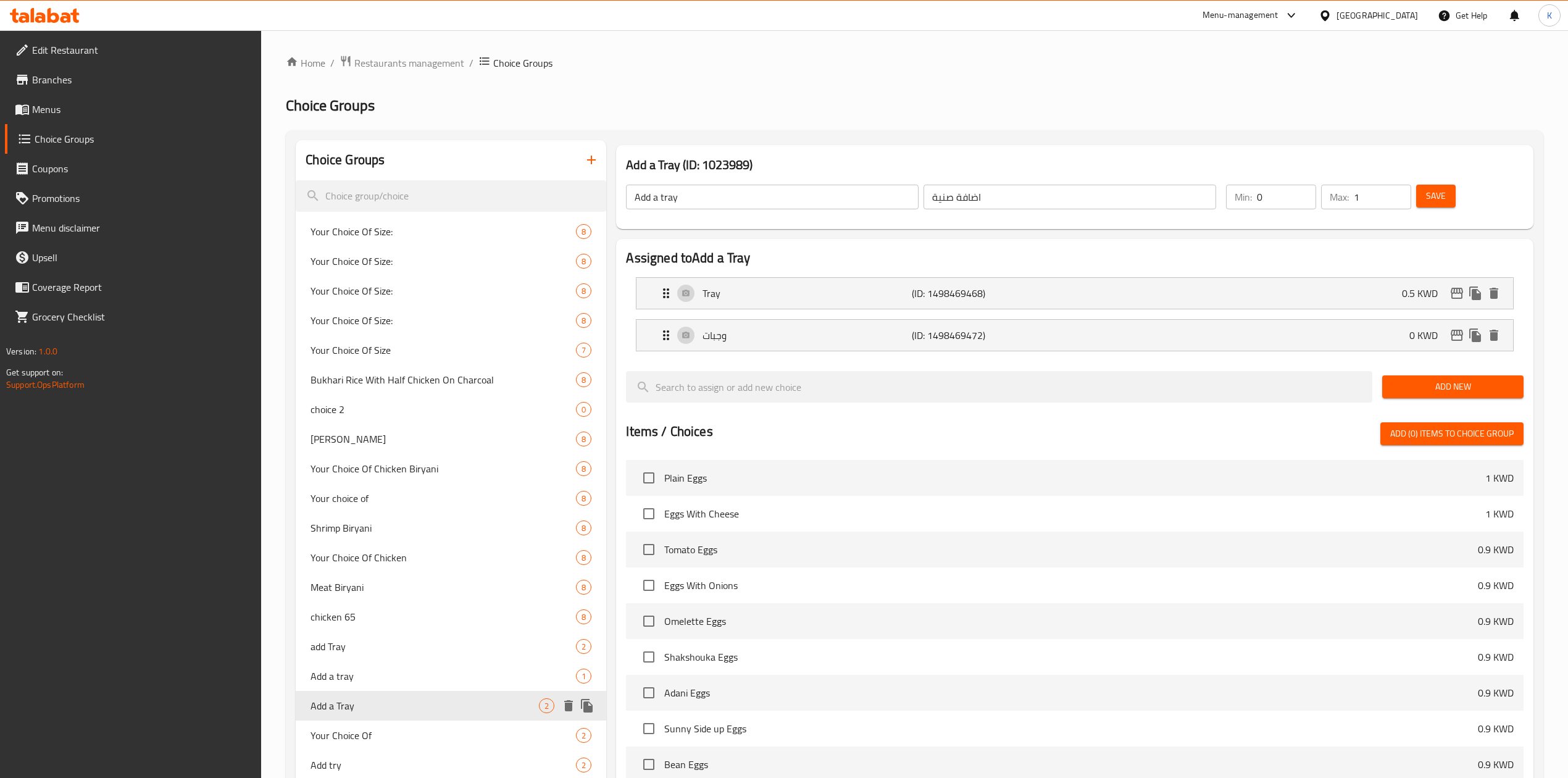
type input "Add a Tray"
type input "اضافة صينية"
click at [347, 650] on span "add Tray" at bounding box center [424, 647] width 228 height 15
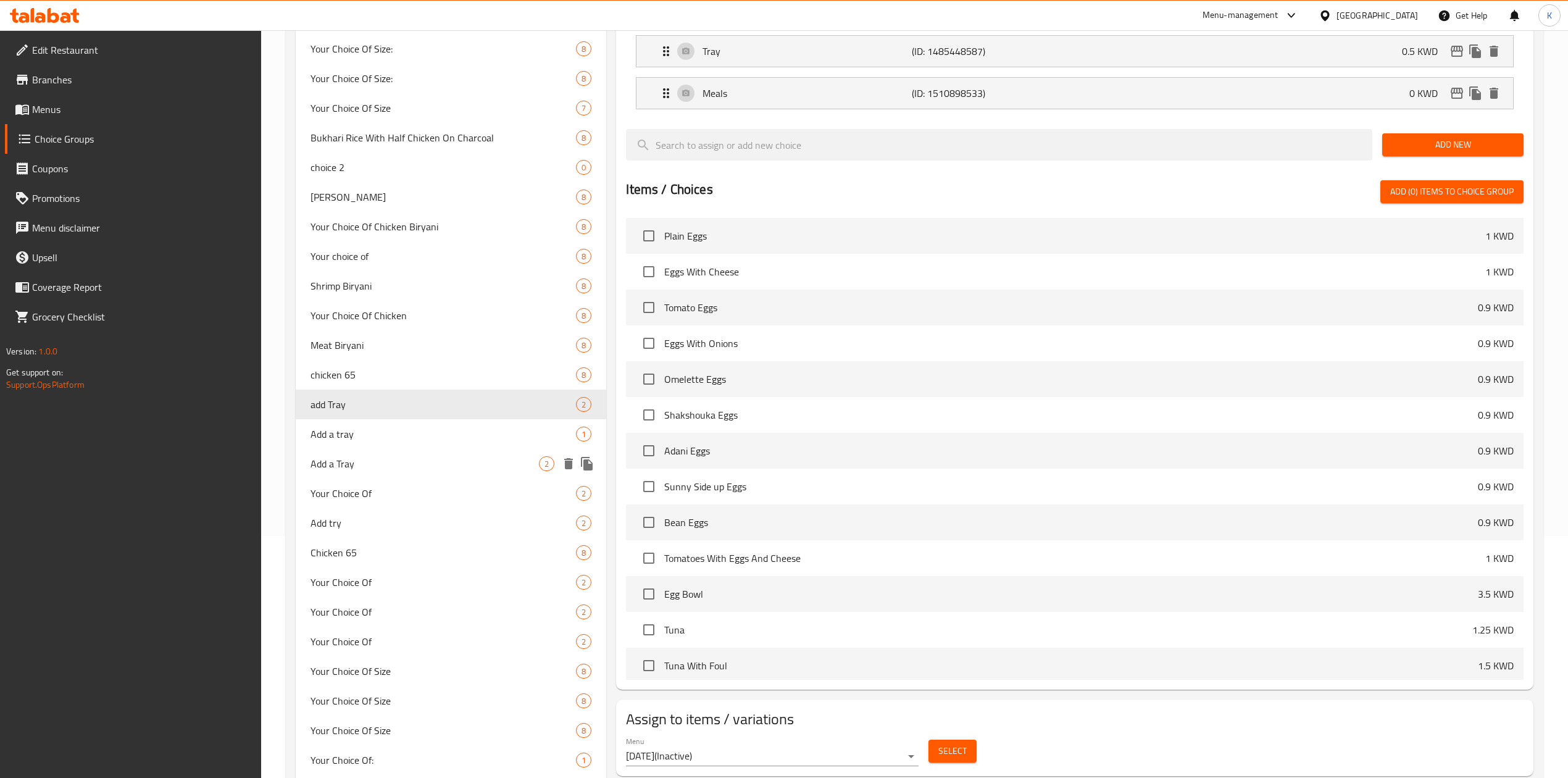
scroll to position [247, 0]
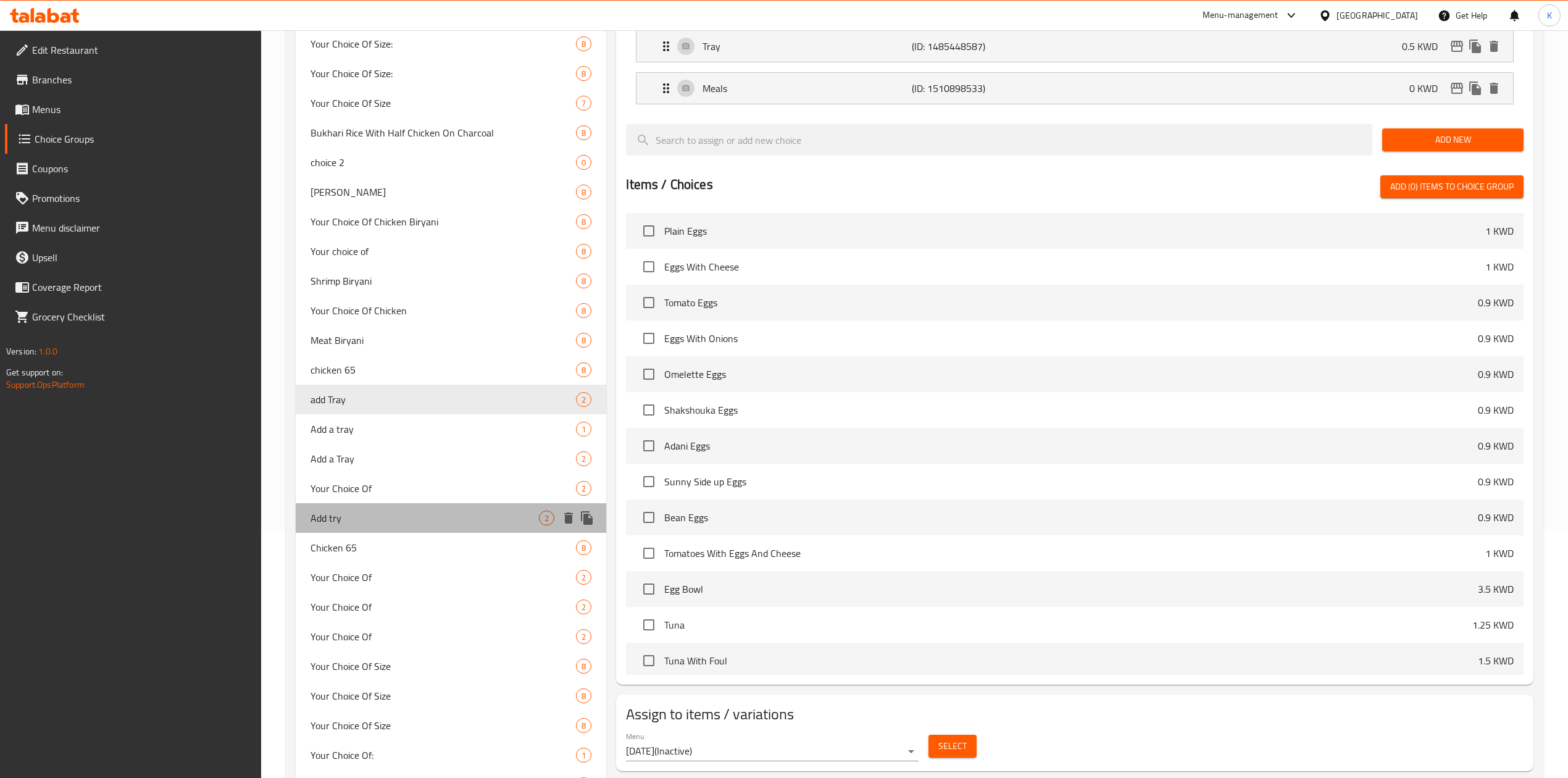
click at [366, 524] on span "Add try" at bounding box center [424, 519] width 228 height 15
type input "Add try"
type input "اضافة صحن"
type input "1"
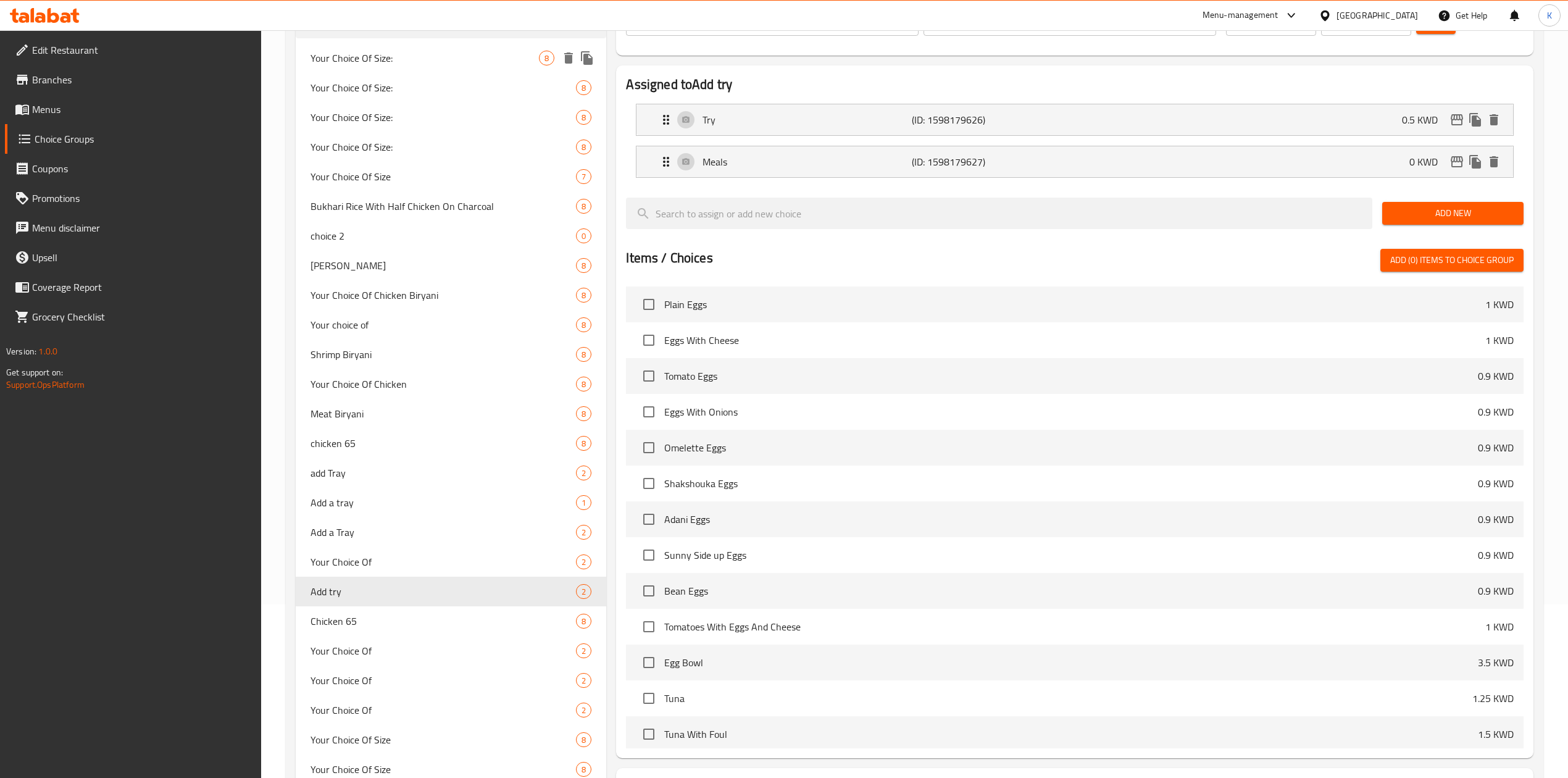
scroll to position [0, 0]
